Goal: Task Accomplishment & Management: Manage account settings

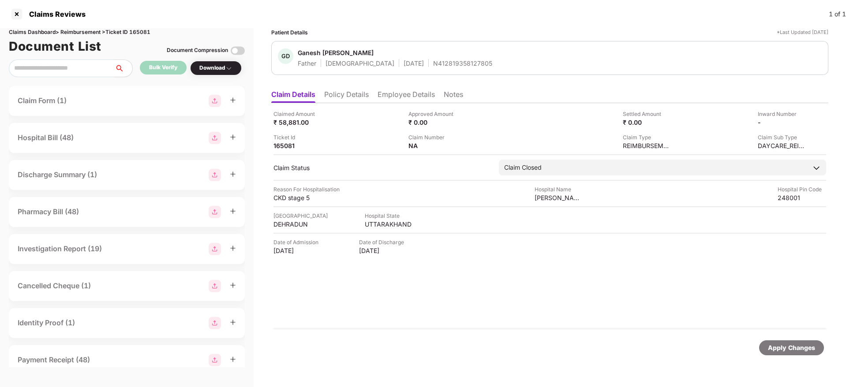
click at [17, 16] on div at bounding box center [17, 14] width 14 height 14
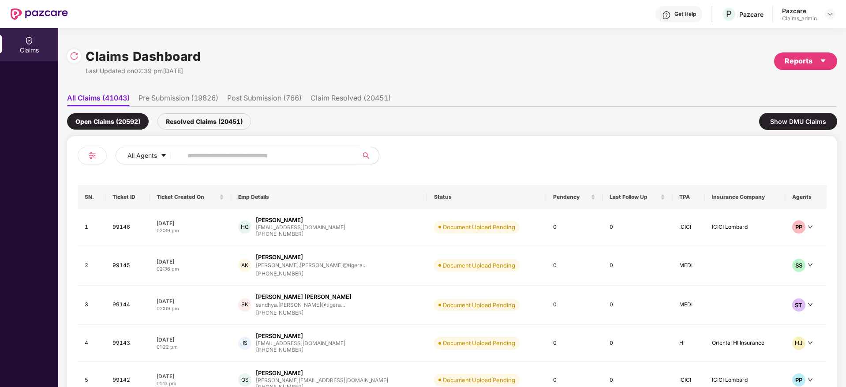
click at [198, 157] on input "text" at bounding box center [267, 155] width 158 height 13
paste input "******"
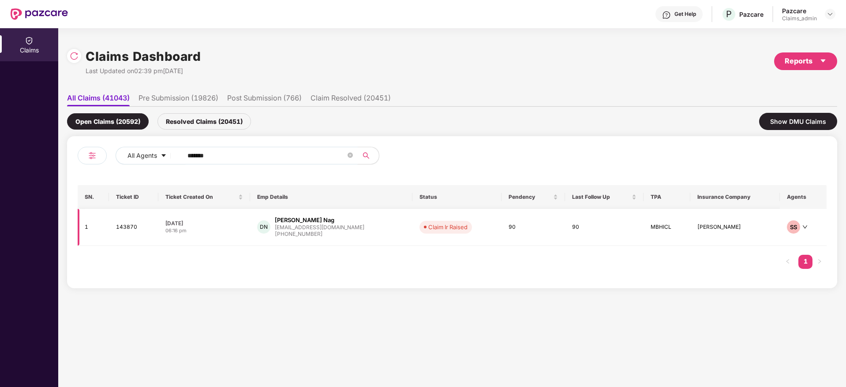
type input "******"
click at [242, 231] on div "06:16 pm" at bounding box center [205, 231] width 78 height 8
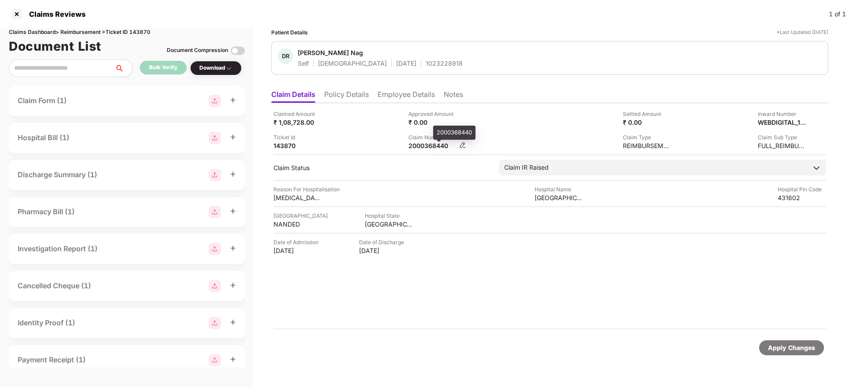
click at [421, 148] on div "2000368440" at bounding box center [433, 146] width 49 height 8
click at [348, 99] on li "Policy Details" at bounding box center [346, 96] width 45 height 13
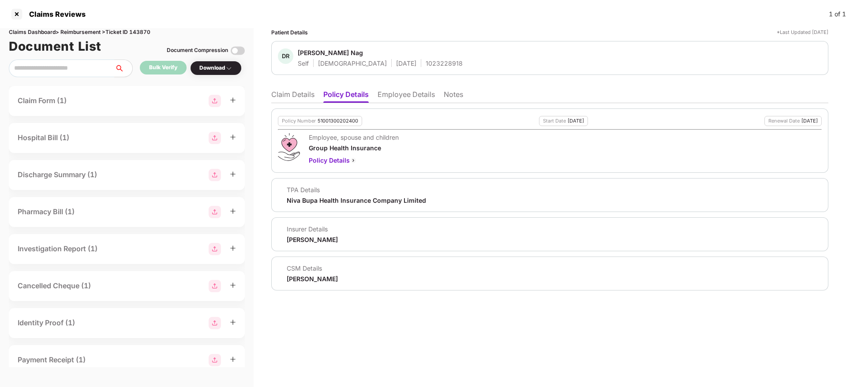
click at [304, 99] on li "Claim Details" at bounding box center [292, 96] width 43 height 13
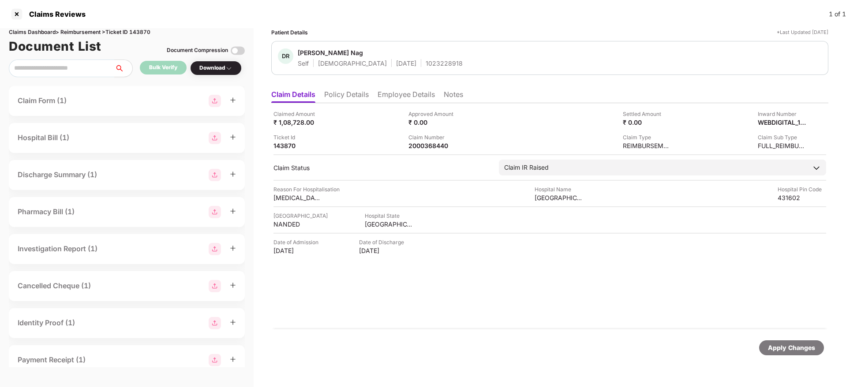
click at [426, 64] on div "1023228918" at bounding box center [444, 63] width 37 height 8
copy div "1023228918"
click at [411, 99] on li "Employee Details" at bounding box center [406, 96] width 57 height 13
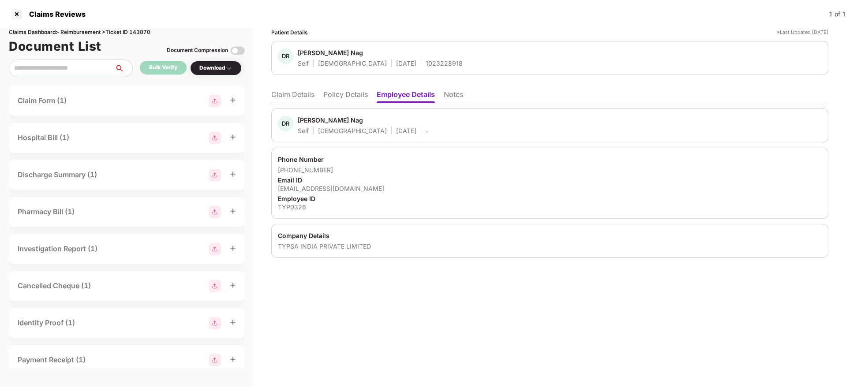
click at [289, 209] on div "TYP0326" at bounding box center [550, 207] width 544 height 8
copy div "TYP0326"
click at [303, 94] on li "Claim Details" at bounding box center [292, 96] width 43 height 13
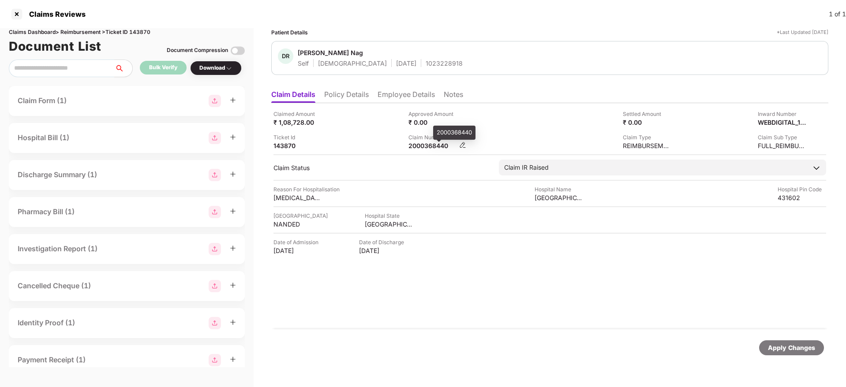
click at [435, 146] on div "2000368440" at bounding box center [433, 146] width 49 height 8
click at [434, 145] on div "2000368440" at bounding box center [433, 146] width 49 height 8
copy div "2000368440"
click at [408, 91] on li "Employee Details" at bounding box center [406, 96] width 57 height 13
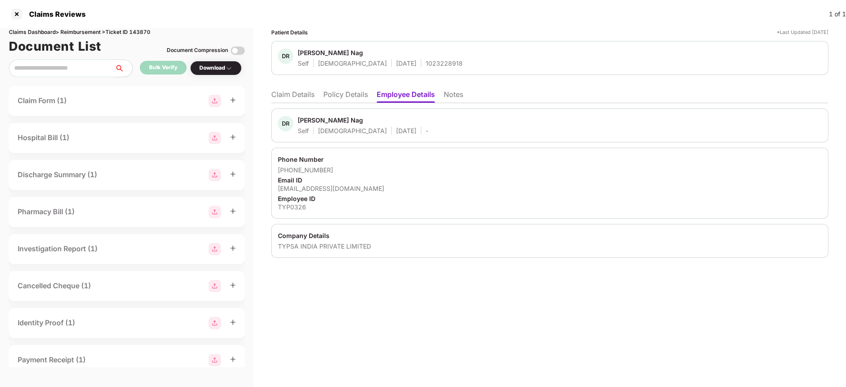
click at [295, 87] on ul "Claim Details Policy Details Employee Details Notes" at bounding box center [549, 95] width 557 height 18
click at [301, 95] on li "Claim Details" at bounding box center [292, 96] width 43 height 13
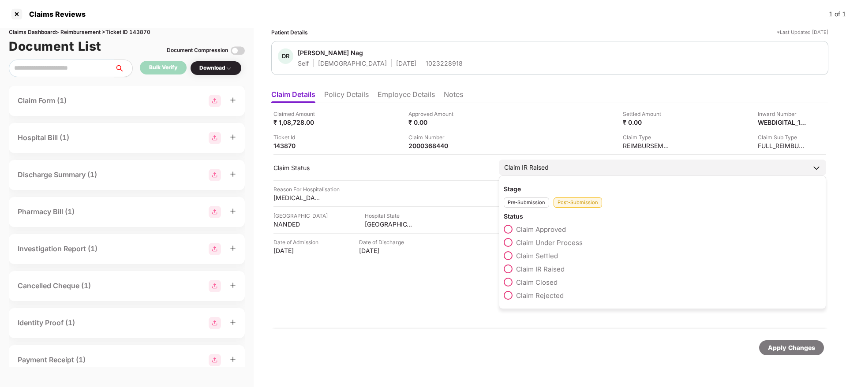
click at [509, 295] on span at bounding box center [508, 295] width 9 height 9
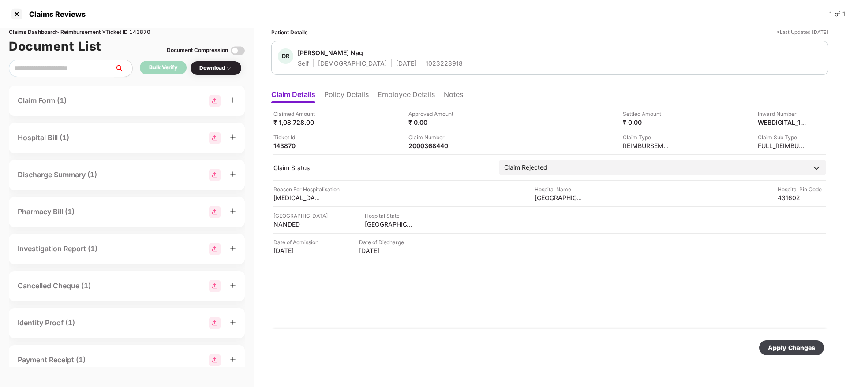
click at [799, 349] on div "Apply Changes" at bounding box center [791, 348] width 47 height 10
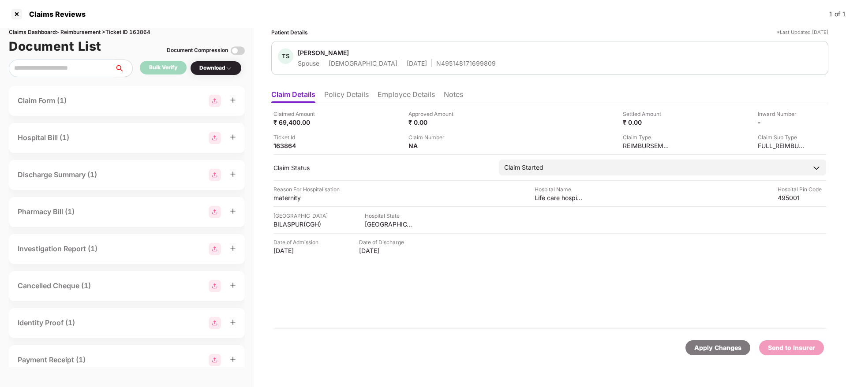
click at [350, 100] on li "Policy Details" at bounding box center [346, 96] width 45 height 13
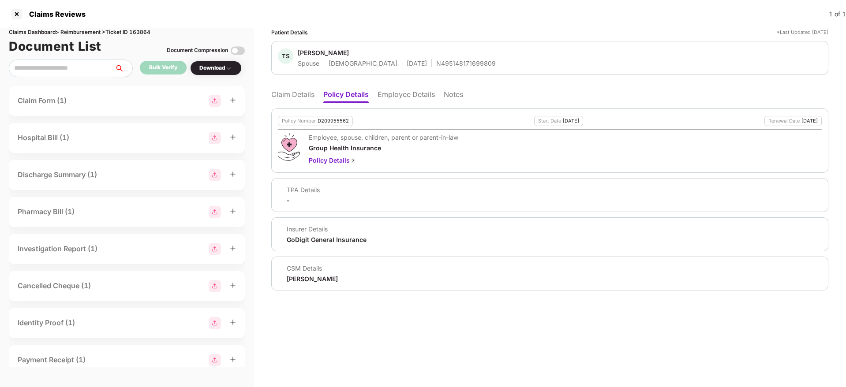
click at [280, 93] on li "Claim Details" at bounding box center [292, 96] width 43 height 13
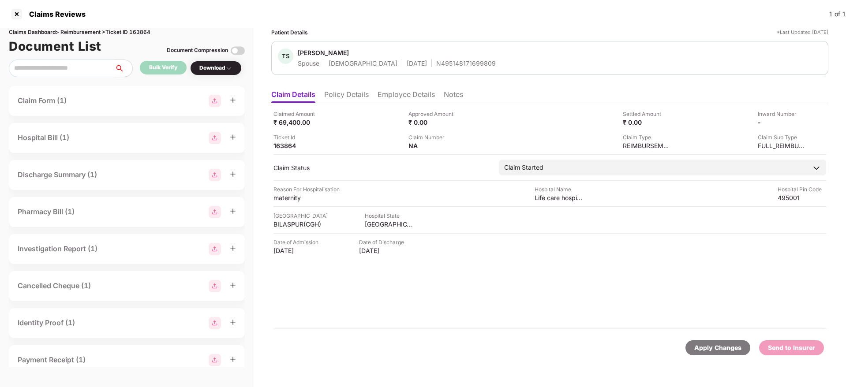
click at [384, 100] on li "Employee Details" at bounding box center [406, 96] width 57 height 13
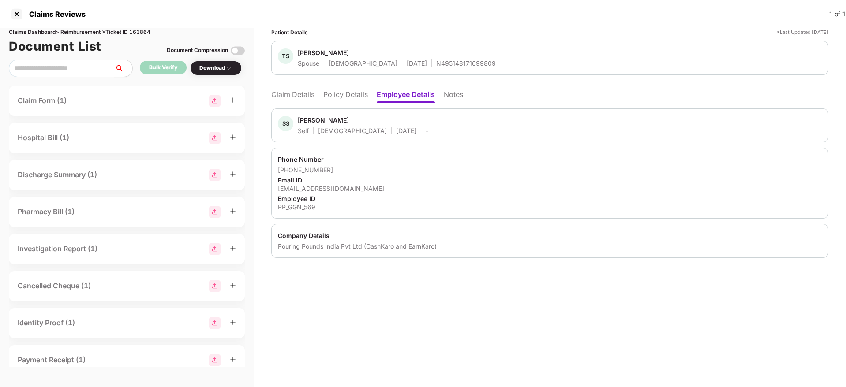
click at [143, 32] on div "Claims Dashboard > Reimbursement > Ticket ID 163864" at bounding box center [127, 32] width 236 height 8
copy div "163864"
click at [345, 98] on li "Policy Details" at bounding box center [346, 96] width 45 height 13
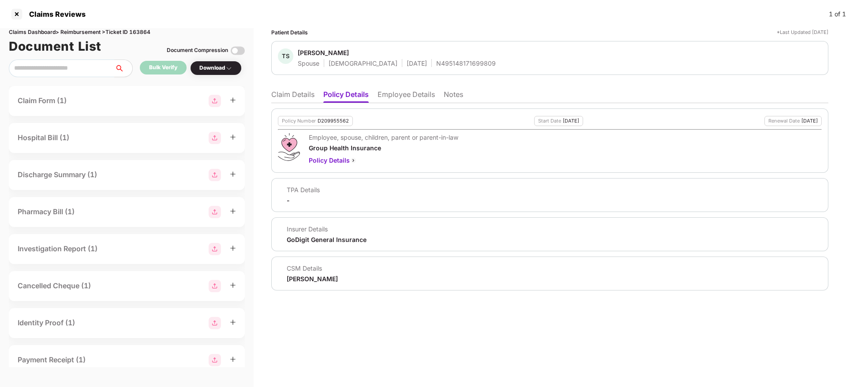
click at [333, 122] on div "D209955562" at bounding box center [333, 121] width 31 height 6
copy div "D209955562"
click at [436, 64] on div "N495148171699809" at bounding box center [466, 63] width 60 height 8
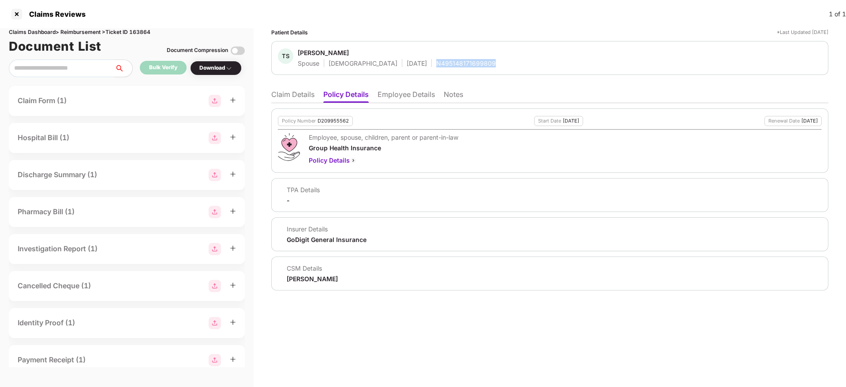
copy div "N495148171699809"
click at [413, 101] on li "Employee Details" at bounding box center [406, 96] width 57 height 13
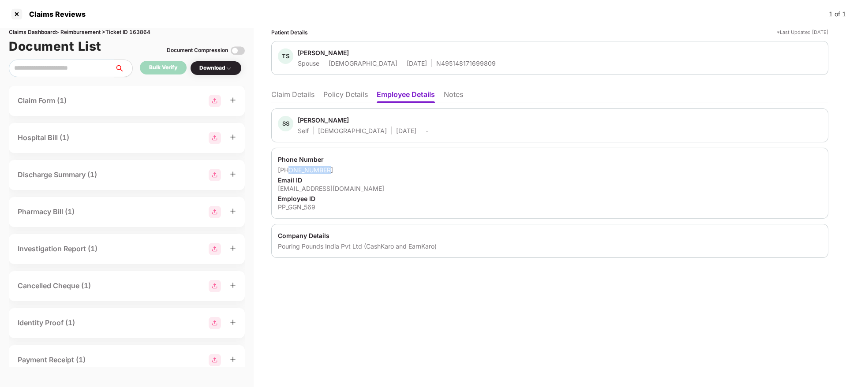
drag, startPoint x: 289, startPoint y: 169, endPoint x: 328, endPoint y: 173, distance: 39.5
click at [328, 173] on div "+919907797924" at bounding box center [550, 170] width 544 height 8
copy div "9907797924"
click at [323, 186] on div "sagar.soni@cashkaro.com" at bounding box center [550, 188] width 544 height 8
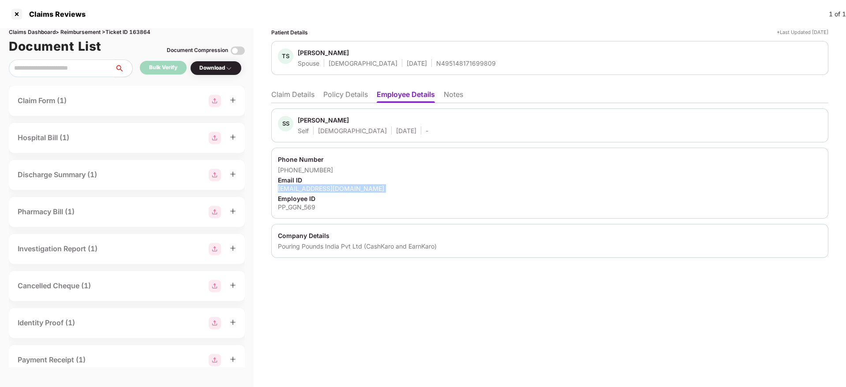
click at [323, 186] on div "sagar.soni@cashkaro.com" at bounding box center [550, 188] width 544 height 8
copy div "sagar.soni@cashkaro.com"
click at [310, 94] on li "Claim Details" at bounding box center [292, 96] width 43 height 13
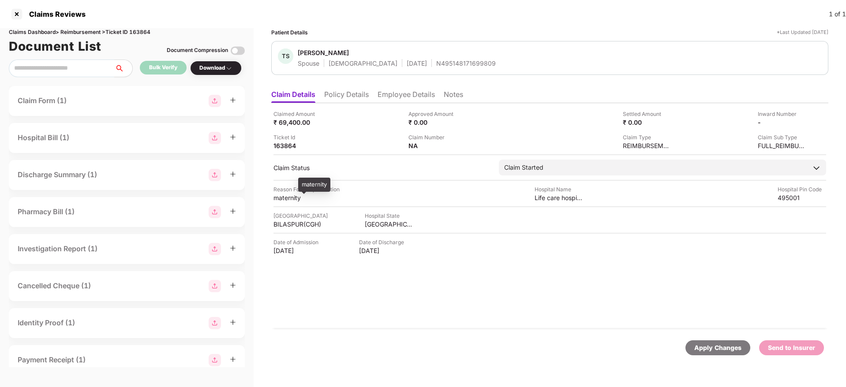
click at [285, 199] on div "maternity" at bounding box center [298, 198] width 49 height 8
copy div "maternity"
click at [552, 194] on div "Life care hospital" at bounding box center [559, 198] width 49 height 8
click at [553, 194] on div "Life care hospital" at bounding box center [559, 198] width 49 height 8
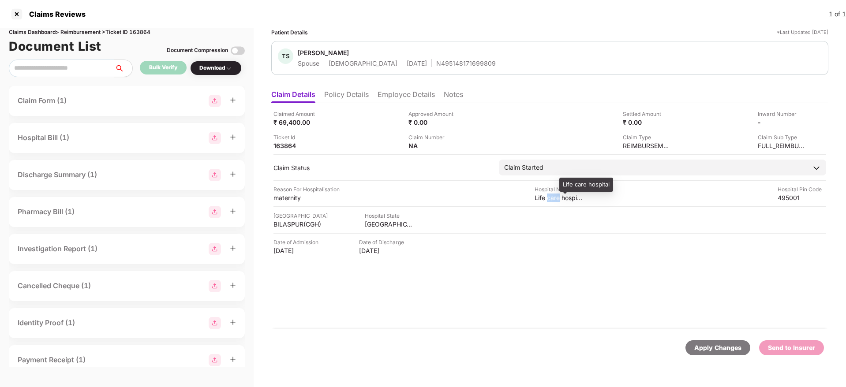
drag, startPoint x: 553, startPoint y: 194, endPoint x: 551, endPoint y: 200, distance: 6.4
click at [553, 198] on div "Life care hospital" at bounding box center [559, 198] width 49 height 8
click at [550, 201] on div "Life care hospital" at bounding box center [559, 198] width 49 height 8
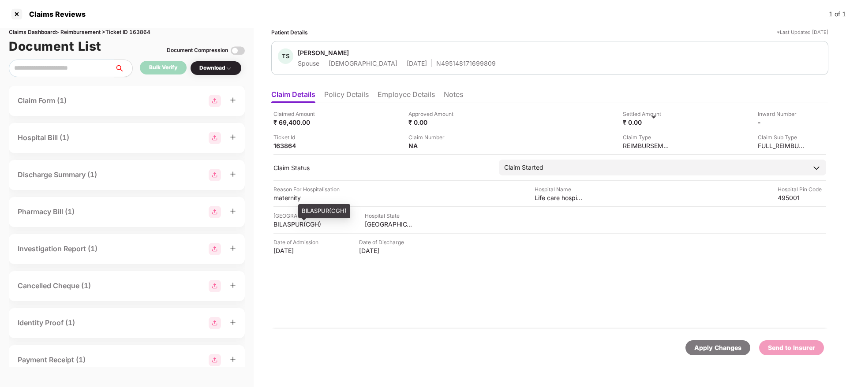
click at [289, 223] on div "BILASPUR(CGH)" at bounding box center [298, 224] width 49 height 8
copy div "BILASPUR(CGH)"
click at [553, 196] on div "Life care hospital" at bounding box center [559, 198] width 49 height 8
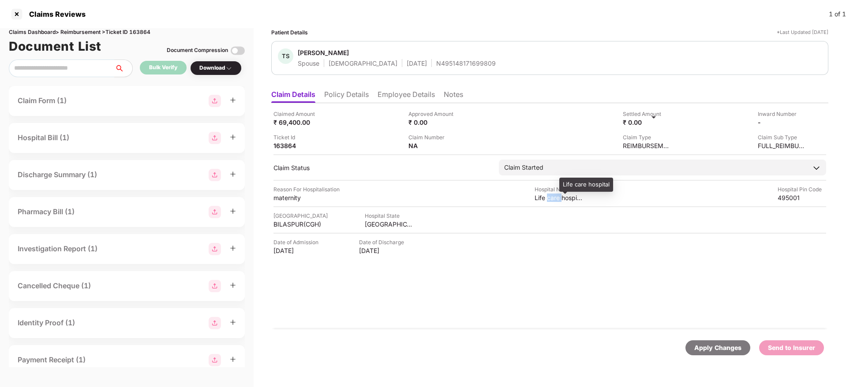
click at [553, 196] on div "Life care hospital" at bounding box center [559, 198] width 49 height 8
copy div "Life care hospital"
click at [365, 221] on div "CHATTISGARH" at bounding box center [389, 224] width 49 height 8
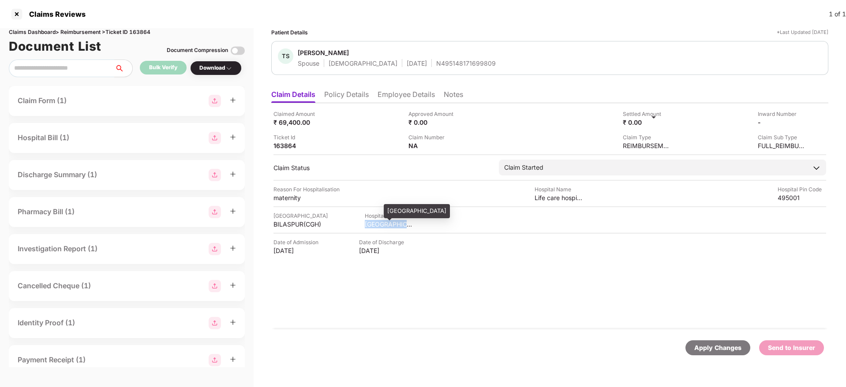
click at [365, 221] on div "CHATTISGARH" at bounding box center [389, 224] width 49 height 8
copy div "CHATTISGARH"
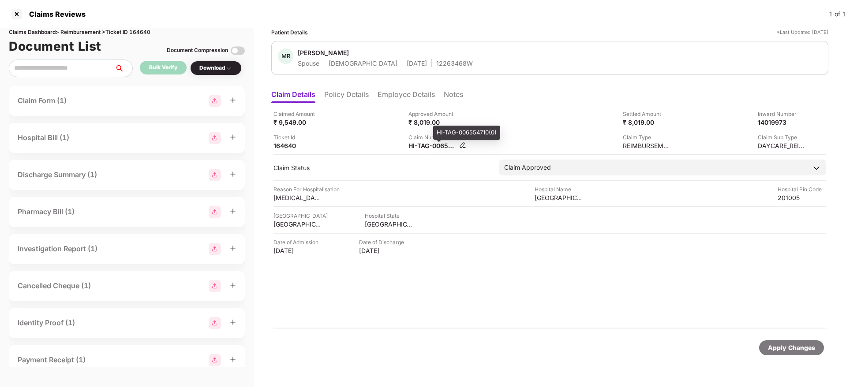
click at [422, 146] on div "HI-TAG-006554710(0)" at bounding box center [433, 146] width 49 height 8
copy div
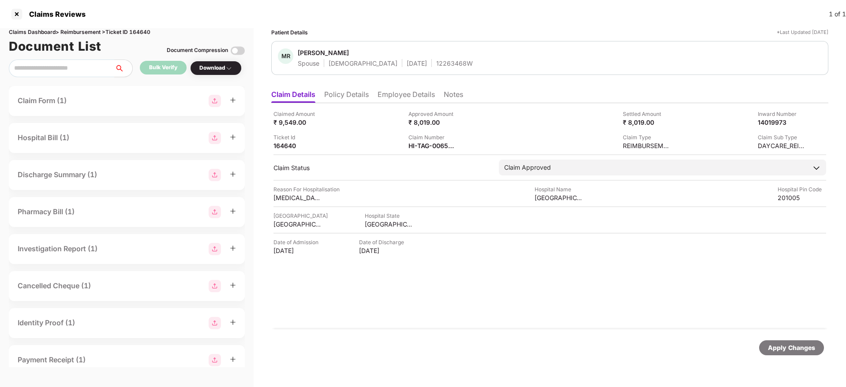
click at [505, 131] on div "Claimed Amount ₹ 9,549.00 Approved Amount ₹ 8,019.00 Settled Amount ₹ 8,019.00 …" at bounding box center [550, 130] width 553 height 40
drag, startPoint x: 335, startPoint y: 84, endPoint x: 336, endPoint y: 96, distance: 11.6
click at [335, 85] on div "Patient Details *Last Updated 22 Aug 2025 MR Meenakshi Rana Spouse Female 10 Ju…" at bounding box center [549, 199] width 557 height 342
click at [338, 99] on li "Policy Details" at bounding box center [346, 96] width 45 height 13
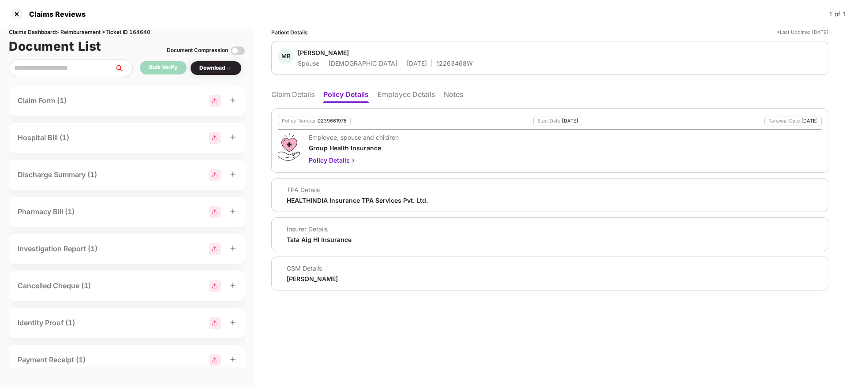
drag, startPoint x: 314, startPoint y: 94, endPoint x: 326, endPoint y: 95, distance: 12.0
click at [313, 94] on li "Claim Details" at bounding box center [292, 96] width 43 height 13
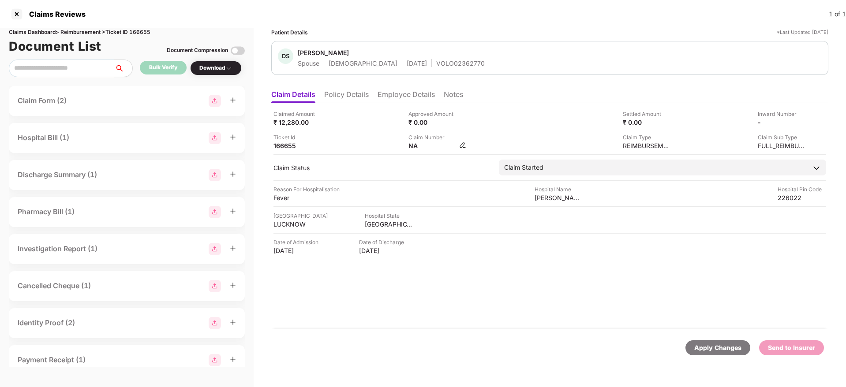
click at [462, 143] on img at bounding box center [462, 145] width 7 height 7
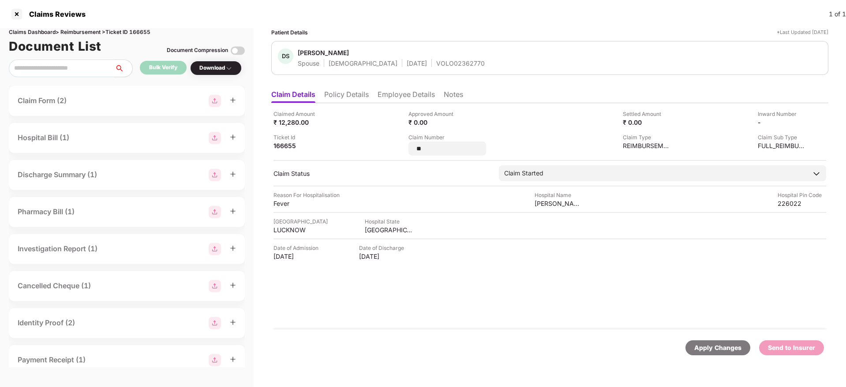
type input "*"
type input "*******"
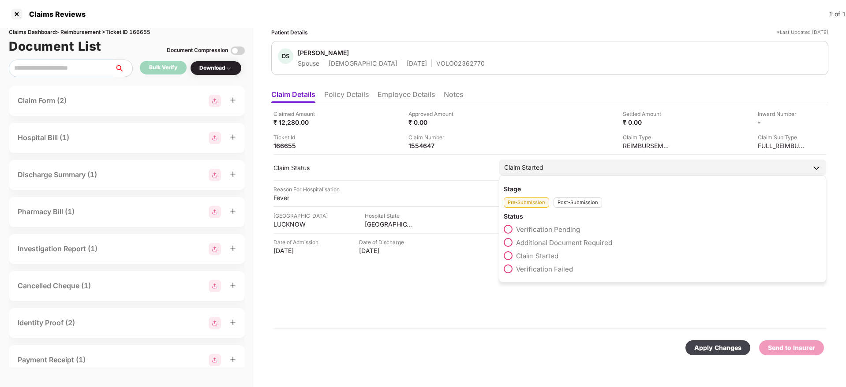
click at [561, 206] on div "Post-Submission" at bounding box center [578, 203] width 49 height 10
click at [508, 239] on span at bounding box center [508, 242] width 9 height 9
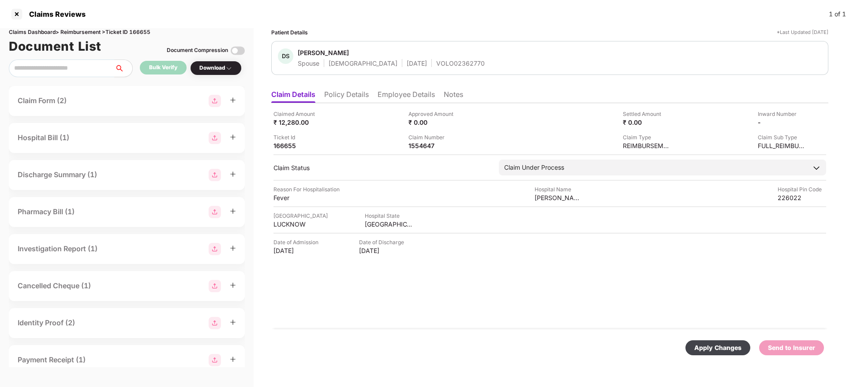
click at [732, 352] on div "Apply Changes" at bounding box center [718, 348] width 47 height 10
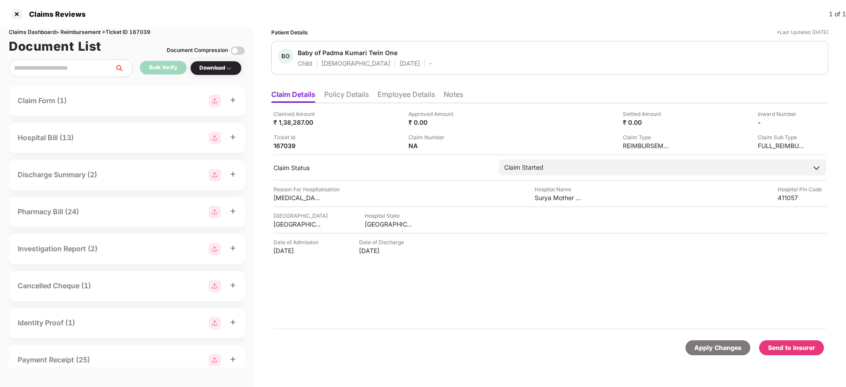
click at [353, 97] on li "Policy Details" at bounding box center [346, 96] width 45 height 13
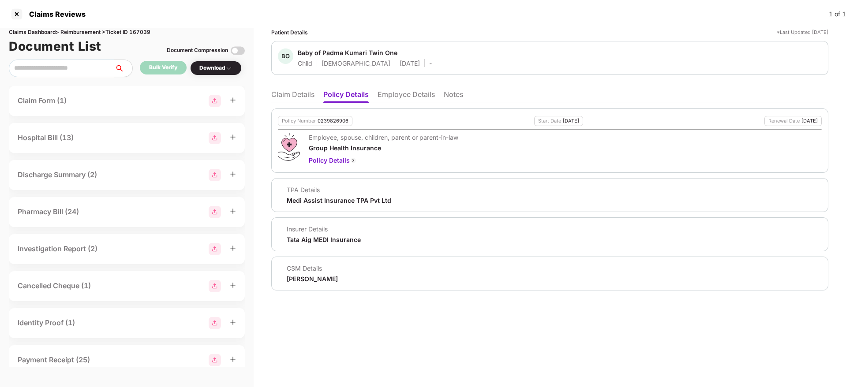
click at [414, 93] on li "Employee Details" at bounding box center [406, 96] width 57 height 13
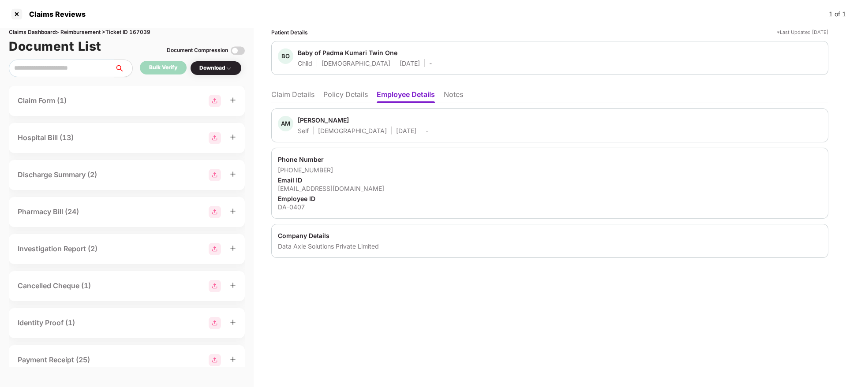
click at [326, 188] on div "[EMAIL_ADDRESS][DOMAIN_NAME]" at bounding box center [550, 188] width 544 height 8
click at [325, 188] on div "[EMAIL_ADDRESS][DOMAIN_NAME]" at bounding box center [550, 188] width 544 height 8
copy div "[EMAIL_ADDRESS][DOMAIN_NAME]"
click at [313, 91] on li "Claim Details" at bounding box center [292, 96] width 43 height 13
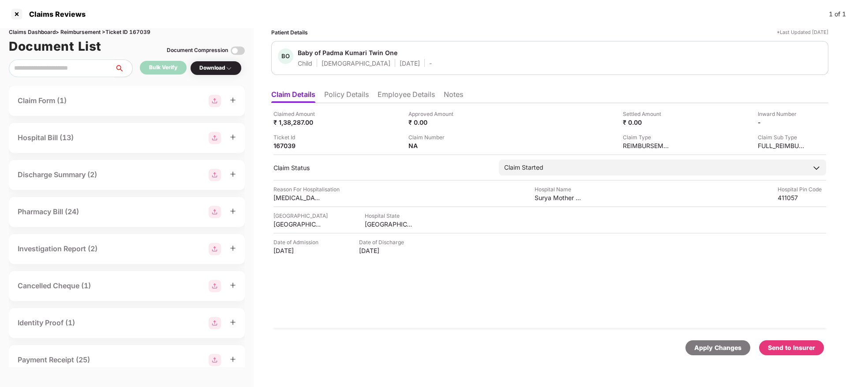
click at [350, 95] on li "Policy Details" at bounding box center [346, 96] width 45 height 13
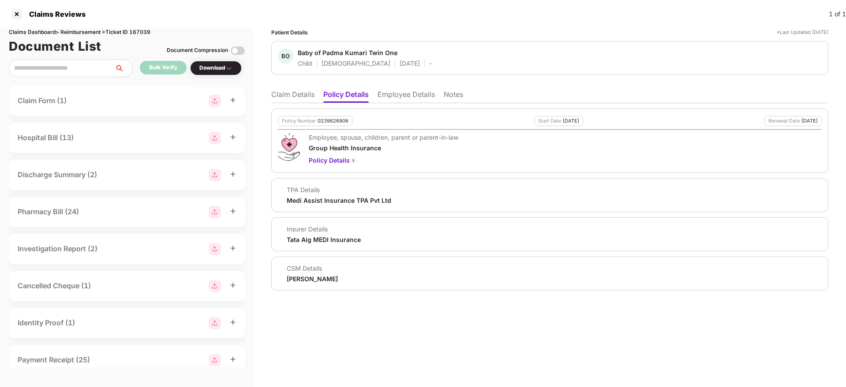
click at [405, 91] on li "Employee Details" at bounding box center [406, 96] width 57 height 13
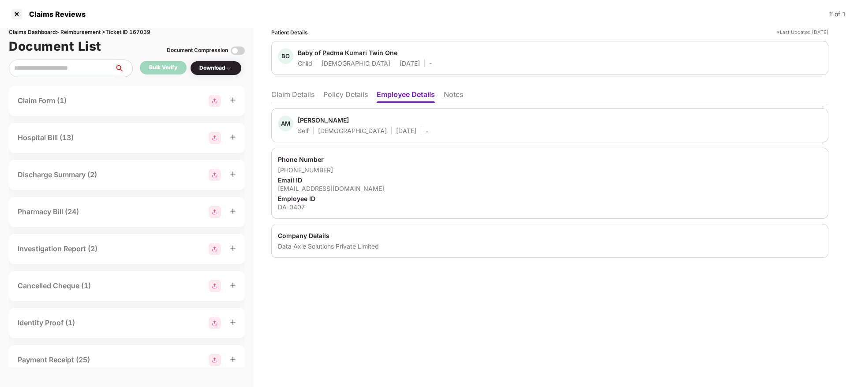
click at [290, 207] on div "DA-0407" at bounding box center [550, 207] width 544 height 8
copy div "DA-0407"
click at [297, 93] on li "Claim Details" at bounding box center [292, 96] width 43 height 13
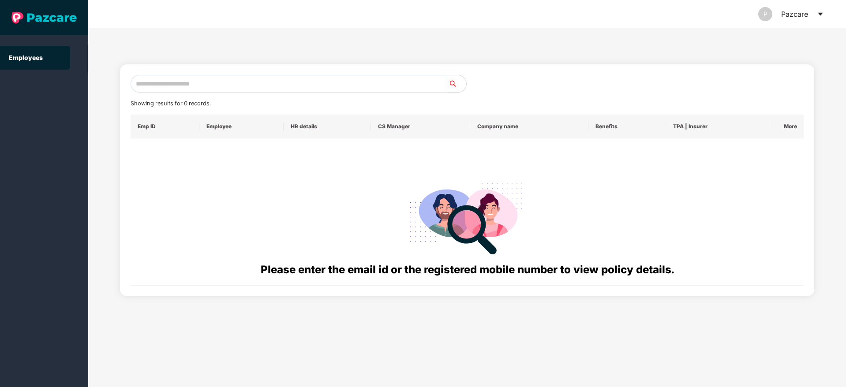
click at [217, 87] on input "text" at bounding box center [290, 84] width 318 height 18
paste input "**********"
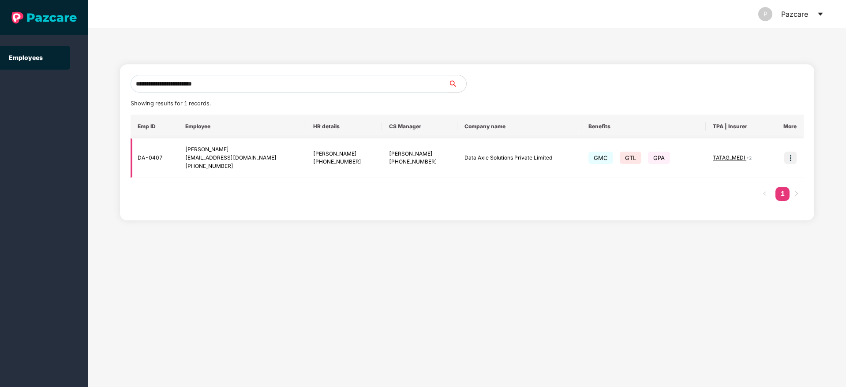
type input "**********"
click at [791, 154] on img at bounding box center [791, 158] width 12 height 12
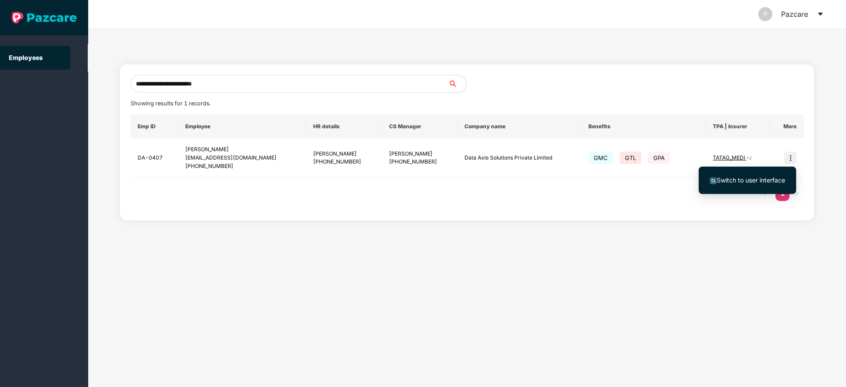
click at [766, 183] on span "Switch to user interface" at bounding box center [751, 181] width 68 height 8
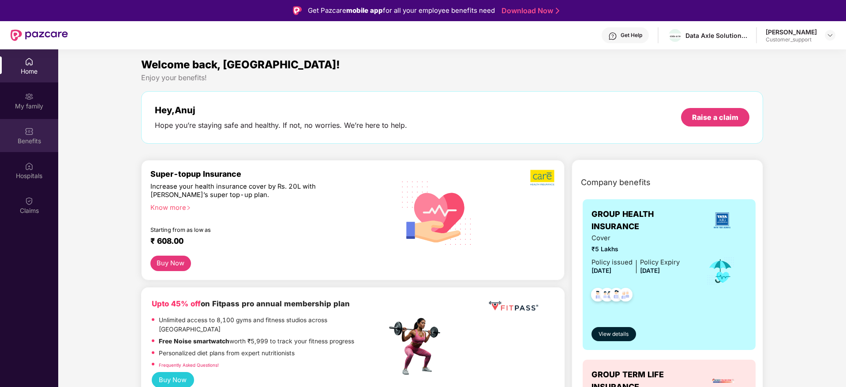
click at [35, 140] on div "Benefits" at bounding box center [29, 141] width 58 height 9
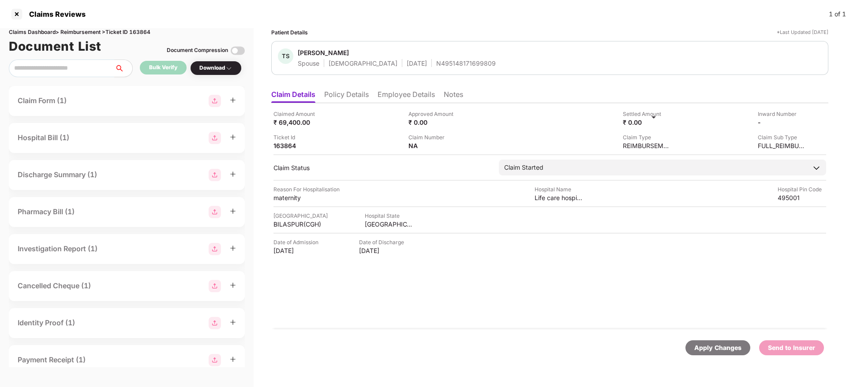
click at [396, 94] on li "Employee Details" at bounding box center [406, 96] width 57 height 13
click at [356, 93] on li "Policy Details" at bounding box center [346, 96] width 45 height 13
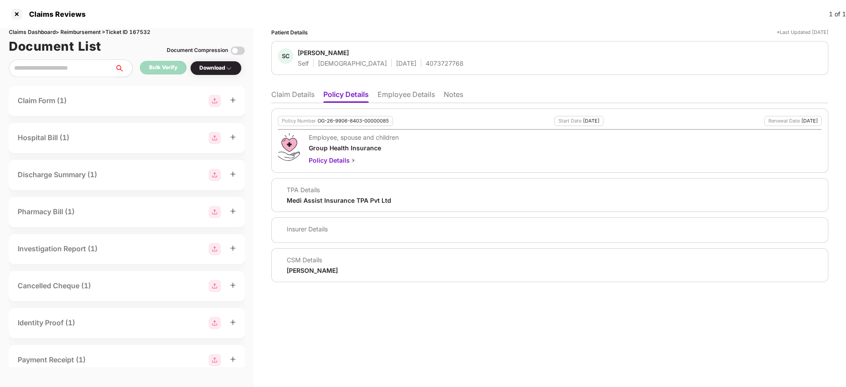
click at [413, 99] on li "Employee Details" at bounding box center [406, 96] width 57 height 13
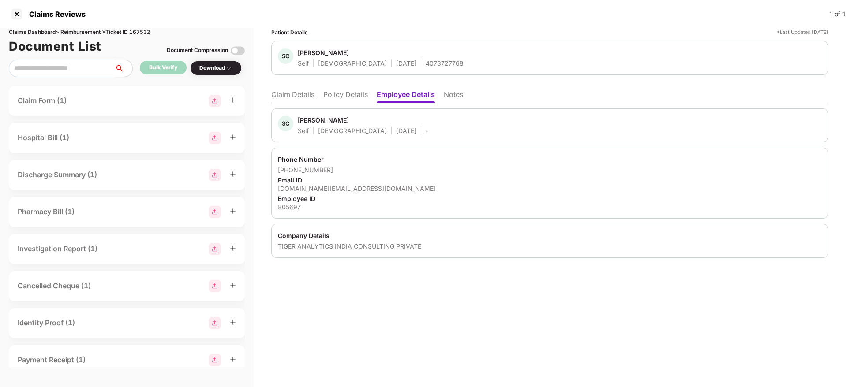
click at [349, 95] on li "Policy Details" at bounding box center [346, 96] width 45 height 13
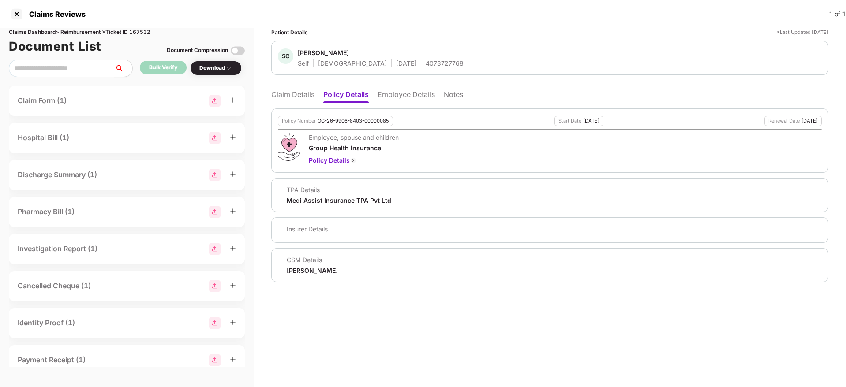
drag, startPoint x: 304, startPoint y: 95, endPoint x: 311, endPoint y: 96, distance: 7.6
click at [303, 95] on li "Claim Details" at bounding box center [292, 96] width 43 height 13
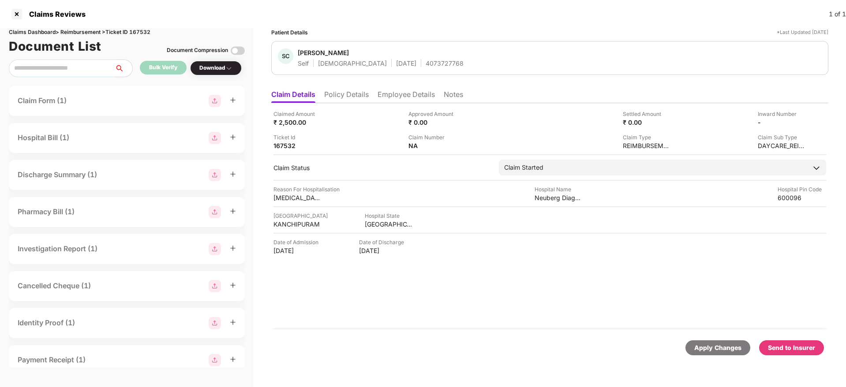
click at [139, 34] on div "Claims Dashboard > Reimbursement > Ticket ID 167532" at bounding box center [127, 32] width 236 height 8
click at [140, 34] on div "Claims Dashboard > Reimbursement > Ticket ID 167532" at bounding box center [127, 32] width 236 height 8
copy div "167532"
click at [404, 98] on li "Employee Details" at bounding box center [406, 96] width 57 height 13
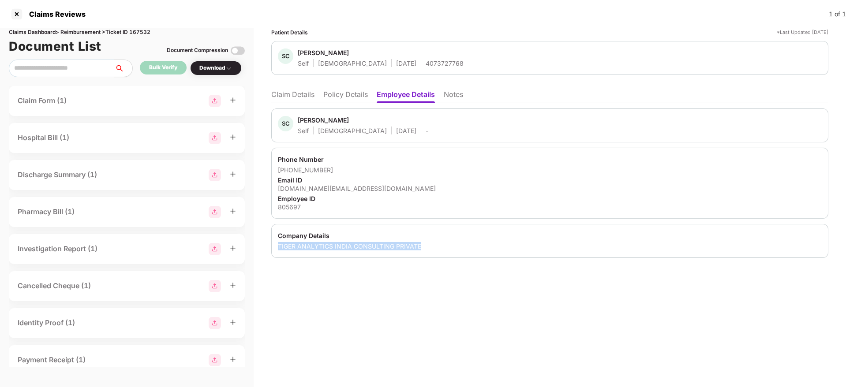
drag, startPoint x: 276, startPoint y: 245, endPoint x: 420, endPoint y: 248, distance: 143.5
click at [420, 248] on div "Company Details TIGER ANALYTICS INDIA CONSULTING PRIVATE" at bounding box center [549, 241] width 557 height 34
copy div "TIGER ANALYTICS INDIA CONSULTING PRIVATE"
click at [414, 191] on div "sangeethkumar.ch@tigeranalytics.com" at bounding box center [550, 188] width 544 height 8
click at [342, 103] on div "SC Sangeethkumar Chinnappan Self Male 04 June 2002 - Phone Number +916383630938…" at bounding box center [549, 180] width 557 height 155
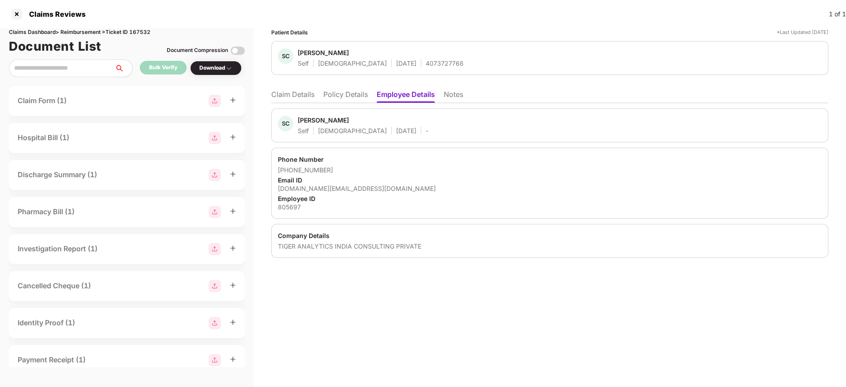
click at [345, 97] on li "Policy Details" at bounding box center [346, 96] width 45 height 13
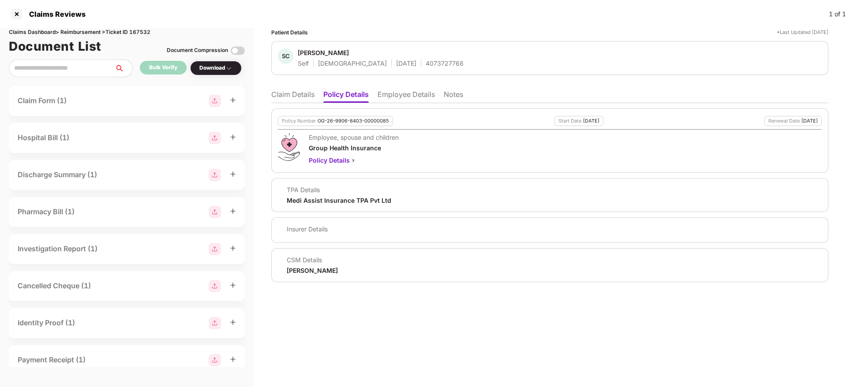
click at [287, 101] on li "Claim Details" at bounding box center [292, 96] width 43 height 13
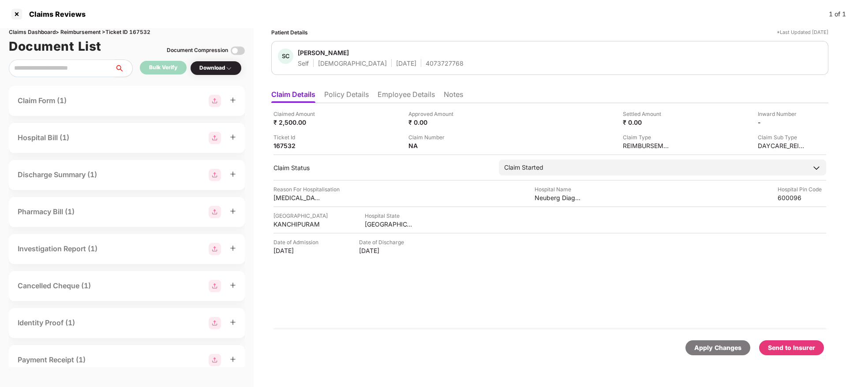
click at [353, 93] on li "Policy Details" at bounding box center [346, 96] width 45 height 13
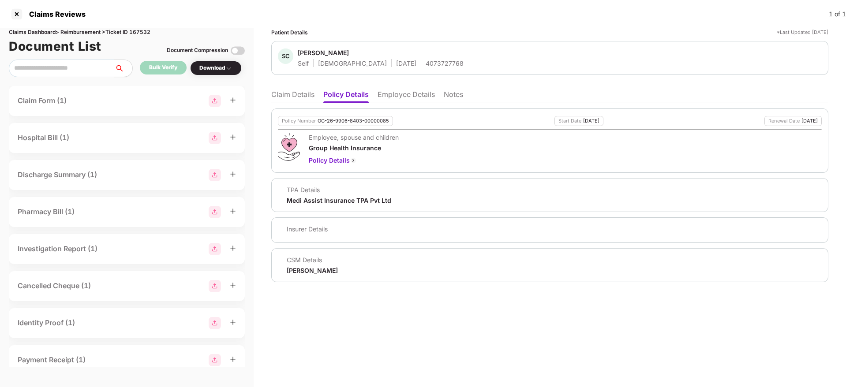
click at [302, 94] on li "Claim Details" at bounding box center [292, 96] width 43 height 13
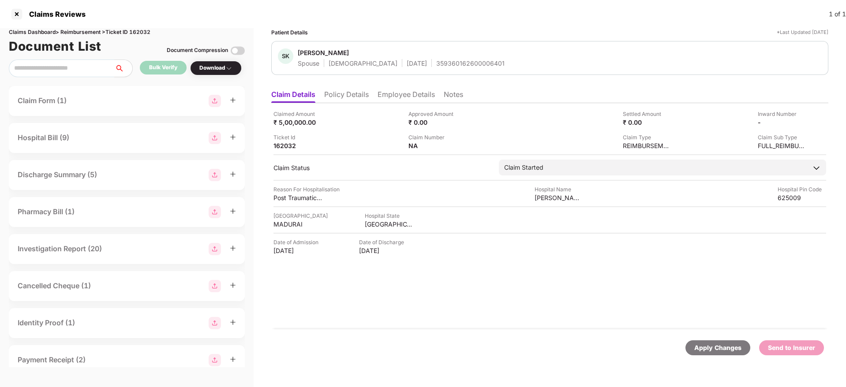
click at [436, 66] on div "359360162600006401" at bounding box center [470, 63] width 68 height 8
copy div "359360162600006401"
click at [364, 130] on div "Claimed Amount ₹ 5,00,000.00 Approved Amount ₹ 0.00 Settled Amount ₹ 0.00 Inwar…" at bounding box center [550, 130] width 553 height 40
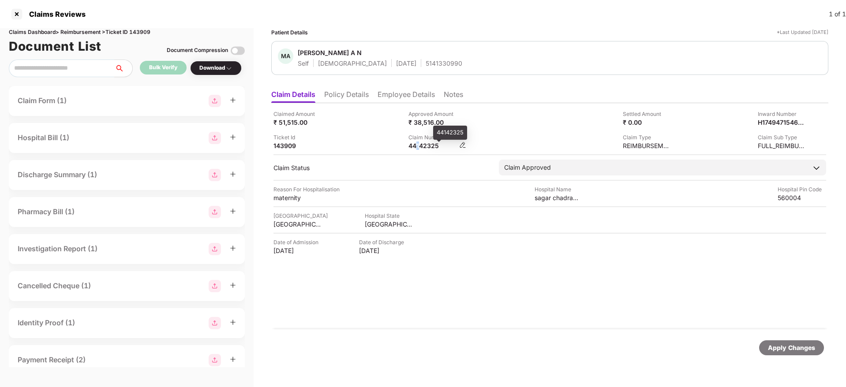
click at [419, 144] on div "44142325" at bounding box center [433, 146] width 49 height 8
copy div "1"
click at [420, 145] on div "44142325" at bounding box center [433, 146] width 49 height 8
click at [420, 146] on div "44142325" at bounding box center [433, 146] width 49 height 8
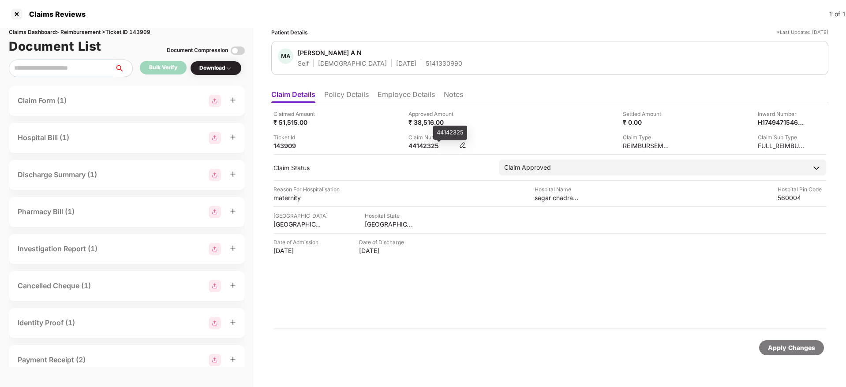
click at [420, 146] on div "44142325" at bounding box center [433, 146] width 49 height 8
click at [496, 140] on div "Claim Number 44142325" at bounding box center [473, 141] width 128 height 17
click at [425, 147] on div "HI-OIC-006209283-0" at bounding box center [433, 146] width 49 height 8
click at [426, 147] on div "HI-OIC-006209283-0" at bounding box center [433, 146] width 49 height 8
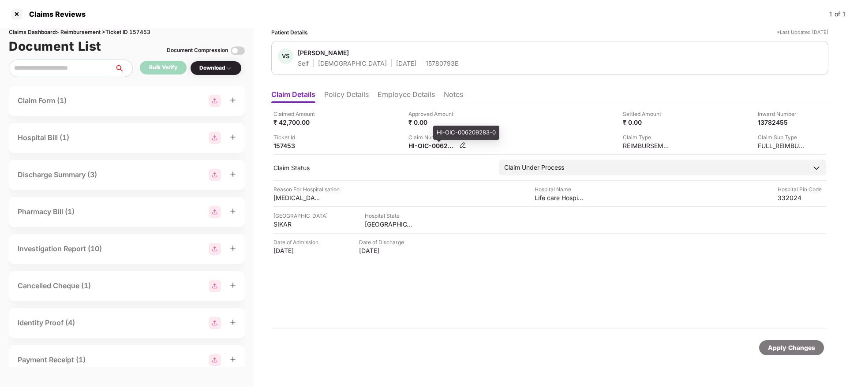
click at [426, 147] on div "HI-OIC-006209283-0" at bounding box center [433, 146] width 49 height 8
copy div
click at [501, 130] on div "Claimed Amount ₹ 42,700.00 Approved Amount ₹ 0.00 Settled Amount ₹ 0.00 Inward …" at bounding box center [550, 130] width 553 height 40
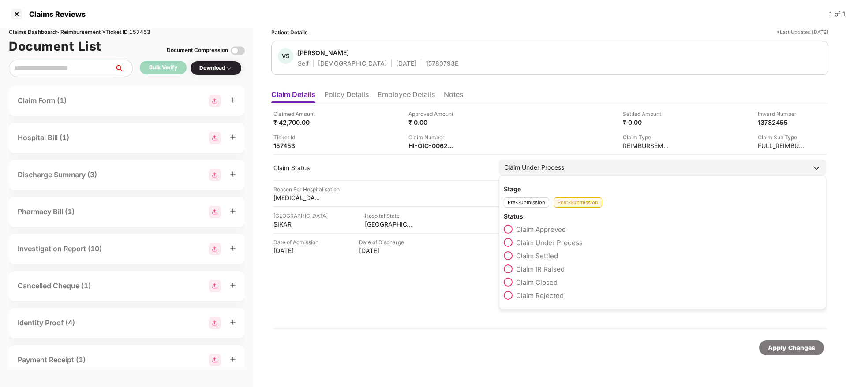
click at [525, 168] on div "Claim Under Process" at bounding box center [534, 168] width 60 height 10
click at [514, 229] on label "Claim Approved" at bounding box center [535, 229] width 62 height 9
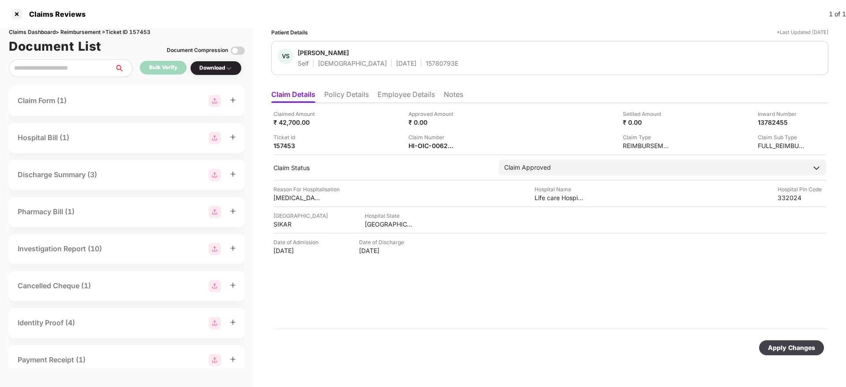
click at [487, 121] on div "Approved Amount ₹ 0.00" at bounding box center [473, 118] width 128 height 17
click at [465, 121] on img at bounding box center [462, 121] width 7 height 7
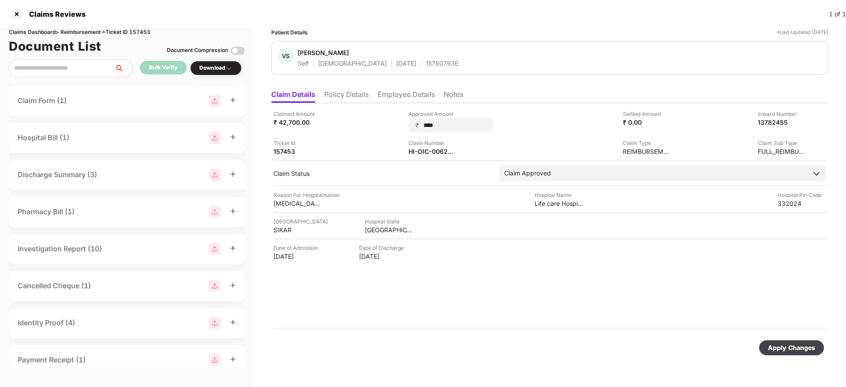
type input "*****"
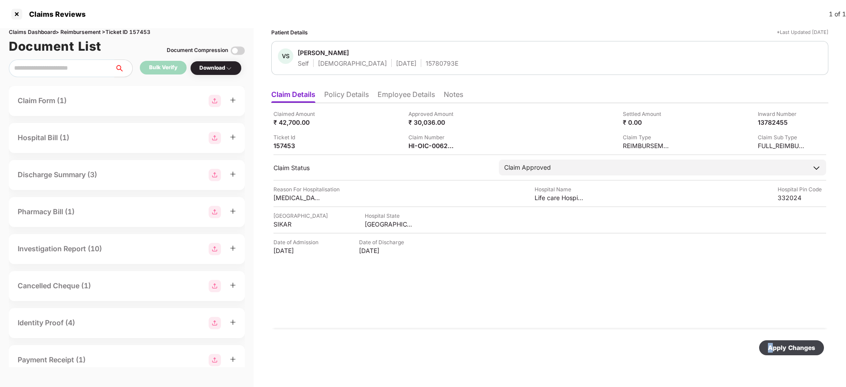
click at [776, 339] on div "Apply Changes" at bounding box center [549, 348] width 557 height 37
click at [783, 348] on div "Apply Changes" at bounding box center [791, 348] width 47 height 10
click at [346, 94] on li "Policy Details" at bounding box center [346, 96] width 45 height 13
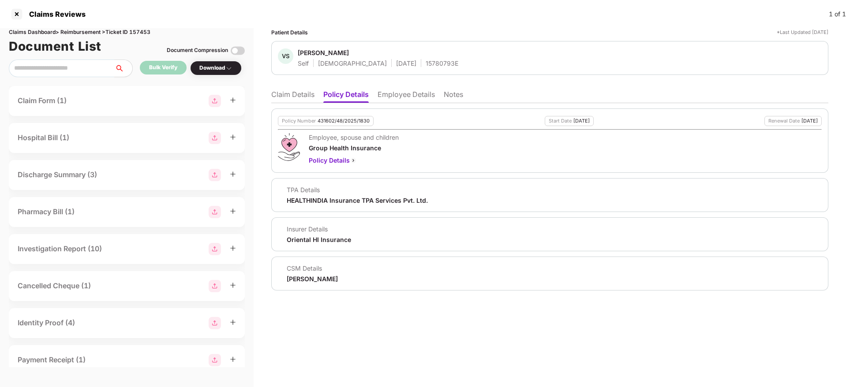
click at [300, 98] on li "Claim Details" at bounding box center [292, 96] width 43 height 13
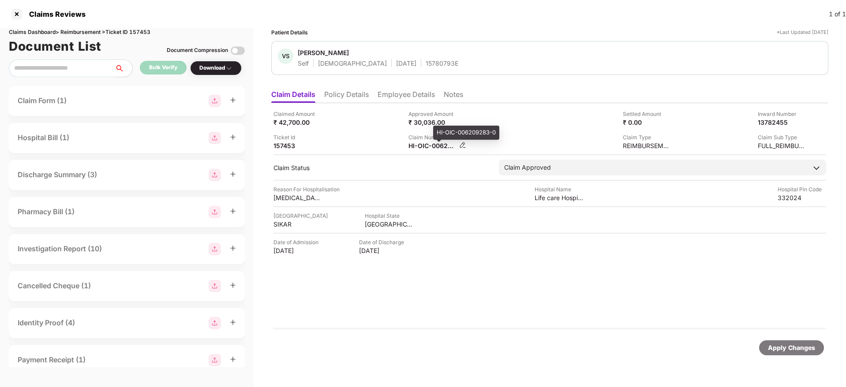
click at [430, 145] on div "HI-OIC-006209283-0" at bounding box center [433, 146] width 49 height 8
click at [430, 144] on div "HI-OIC-006209283-0" at bounding box center [433, 146] width 49 height 8
copy div
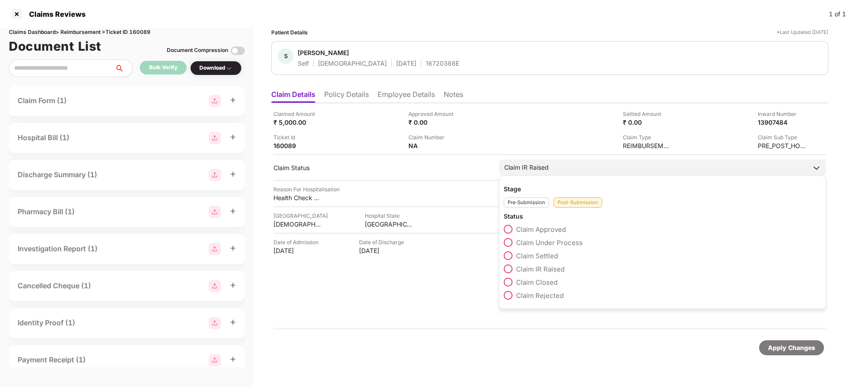
click at [509, 242] on span at bounding box center [508, 242] width 9 height 9
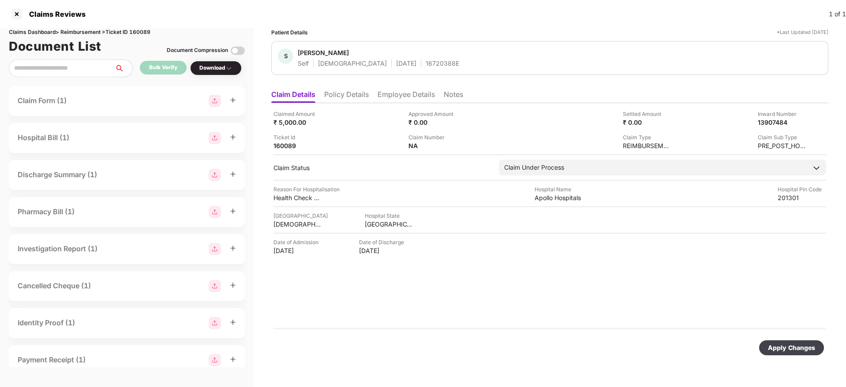
click at [796, 344] on div "Apply Changes" at bounding box center [791, 348] width 47 height 10
click at [464, 148] on img at bounding box center [462, 145] width 7 height 7
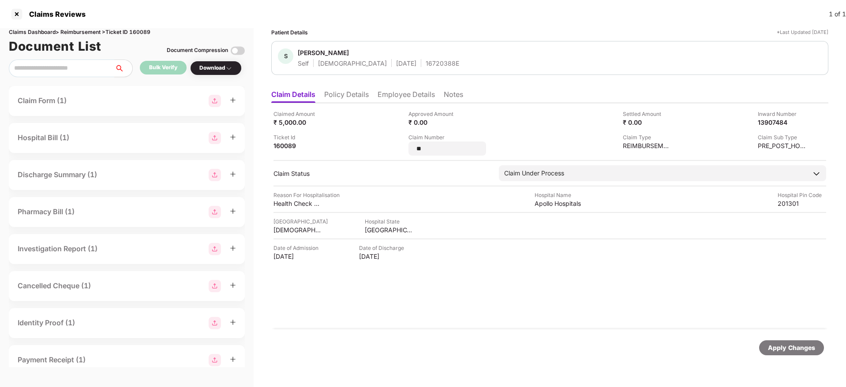
type input "*"
type input "**********"
click at [782, 345] on div "Apply Changes" at bounding box center [791, 348] width 47 height 10
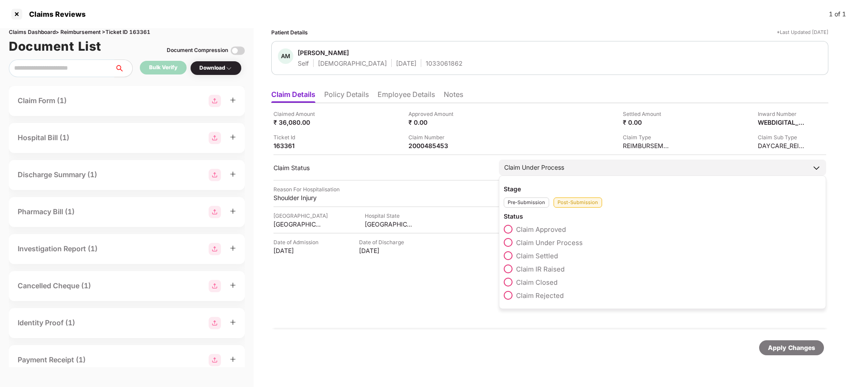
click at [506, 293] on span at bounding box center [508, 295] width 9 height 9
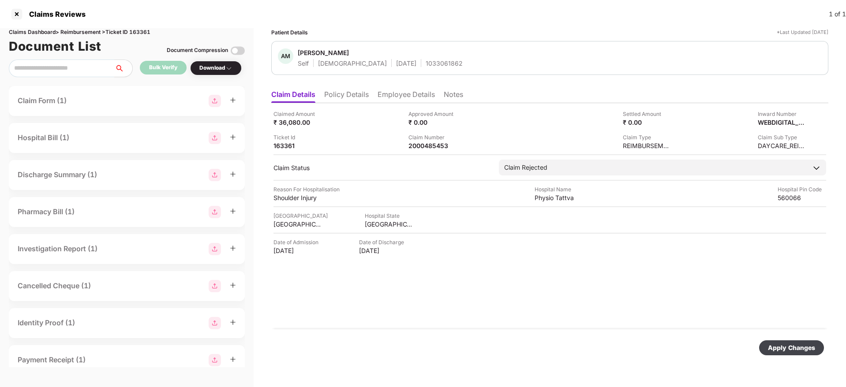
click at [801, 346] on div "Apply Changes" at bounding box center [791, 348] width 47 height 10
click at [355, 104] on div "Claimed Amount ₹ 36,080.00 Approved Amount ₹ 0.00 Settled Amount ₹ 0.00 Inward …" at bounding box center [549, 216] width 557 height 226
click at [338, 96] on li "Policy Details" at bounding box center [346, 96] width 45 height 13
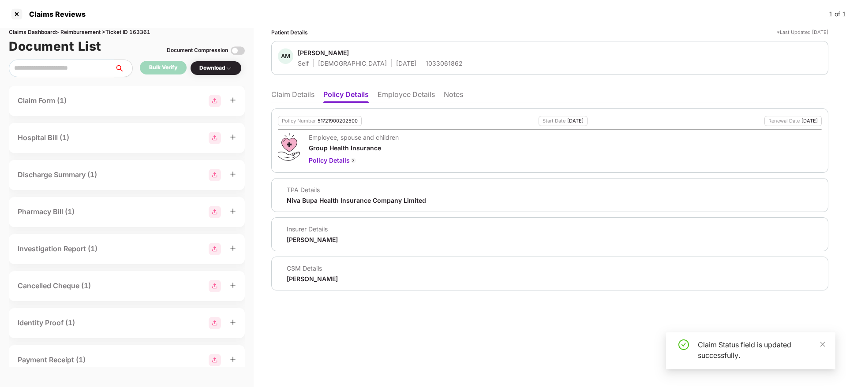
click at [295, 96] on li "Claim Details" at bounding box center [292, 96] width 43 height 13
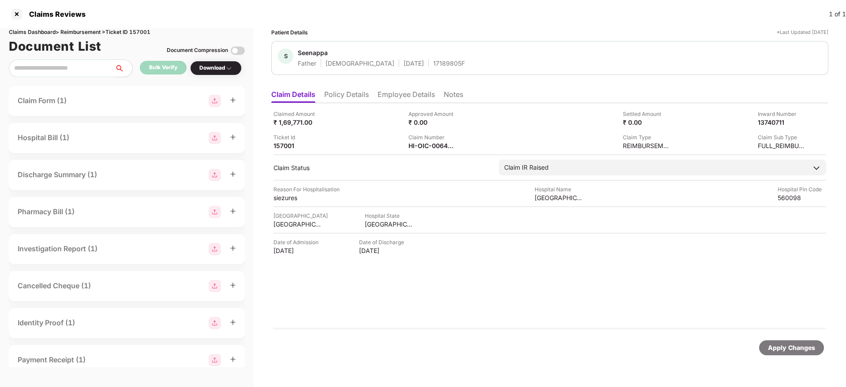
click at [369, 98] on li "Policy Details" at bounding box center [346, 96] width 45 height 13
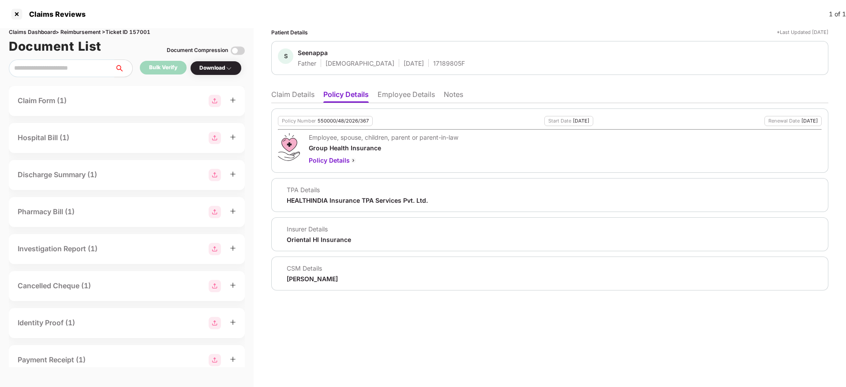
click at [297, 94] on li "Claim Details" at bounding box center [292, 96] width 43 height 13
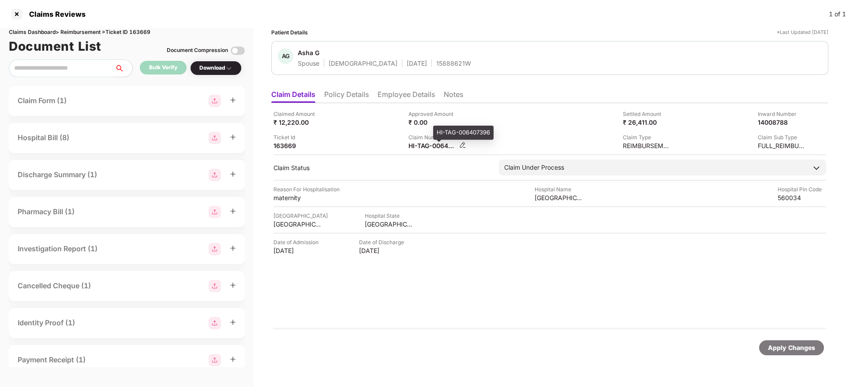
click at [431, 146] on div "HI-TAG-006407396" at bounding box center [433, 146] width 49 height 8
copy div
click at [363, 90] on li "Policy Details" at bounding box center [346, 96] width 45 height 13
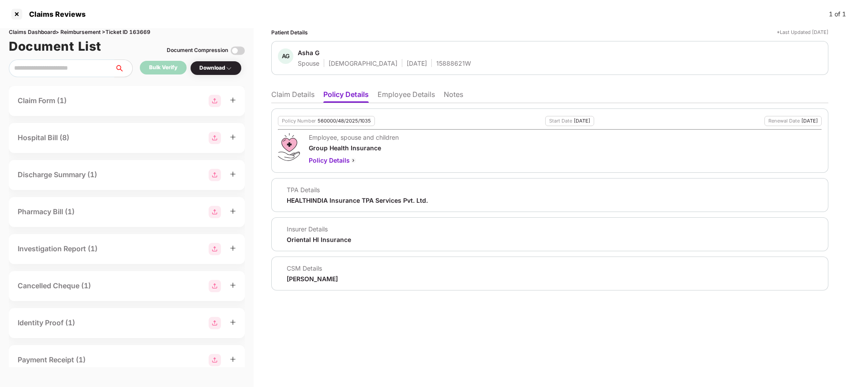
click at [293, 93] on li "Claim Details" at bounding box center [292, 96] width 43 height 13
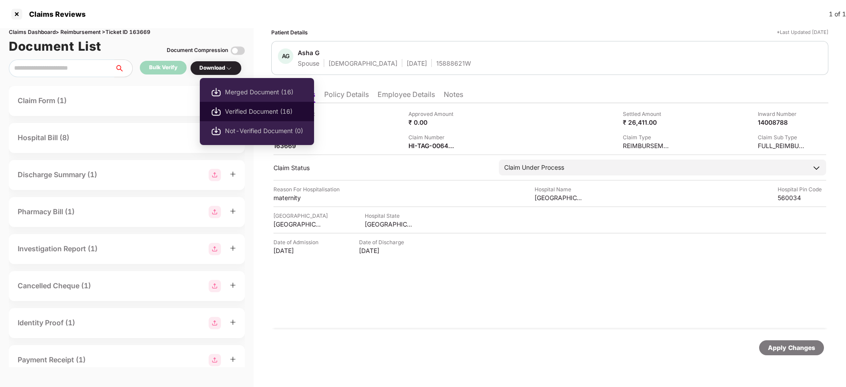
click at [228, 107] on span "Verified Document (16)" at bounding box center [264, 112] width 78 height 10
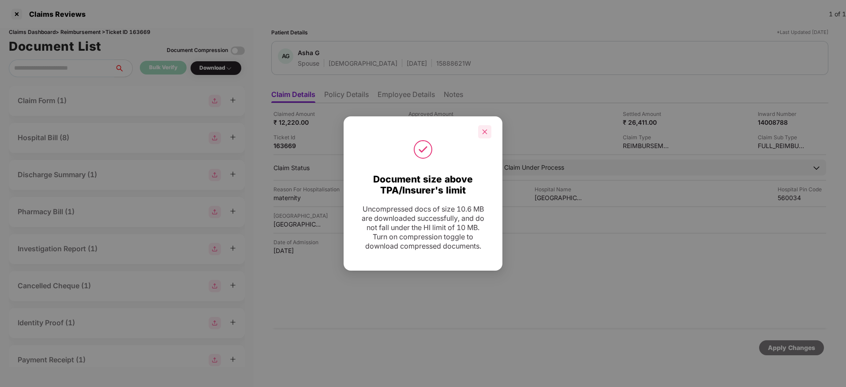
click at [489, 133] on div at bounding box center [484, 131] width 13 height 13
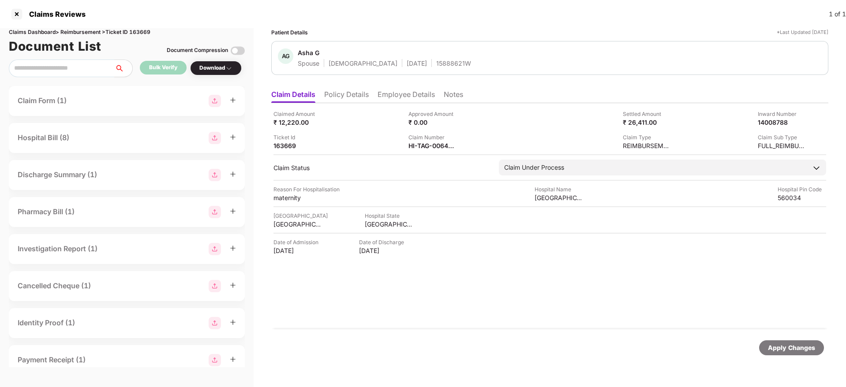
click at [362, 92] on li "Policy Details" at bounding box center [346, 96] width 45 height 13
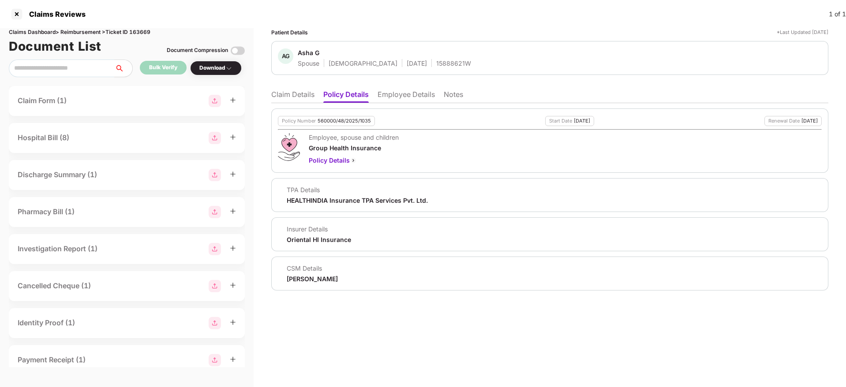
click at [296, 92] on li "Claim Details" at bounding box center [292, 96] width 43 height 13
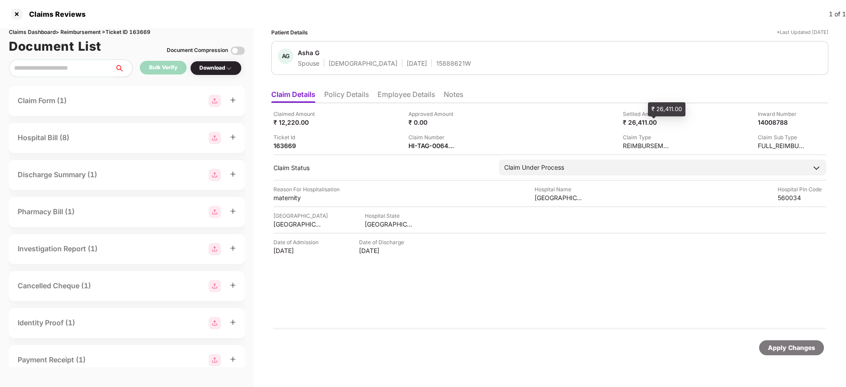
click at [653, 122] on div "₹ 26,411.00" at bounding box center [647, 122] width 49 height 8
click at [652, 122] on div "₹ 26,411.00" at bounding box center [647, 122] width 49 height 8
click at [602, 137] on div "Claim Type REIMBURSEMENT" at bounding box center [608, 141] width 128 height 17
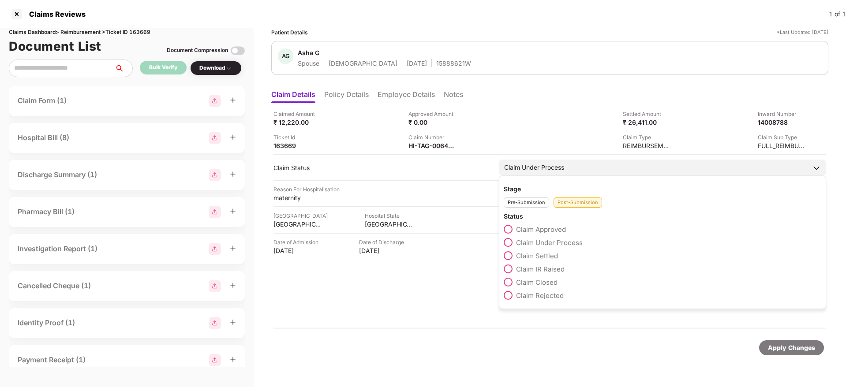
click at [509, 256] on span at bounding box center [508, 256] width 9 height 9
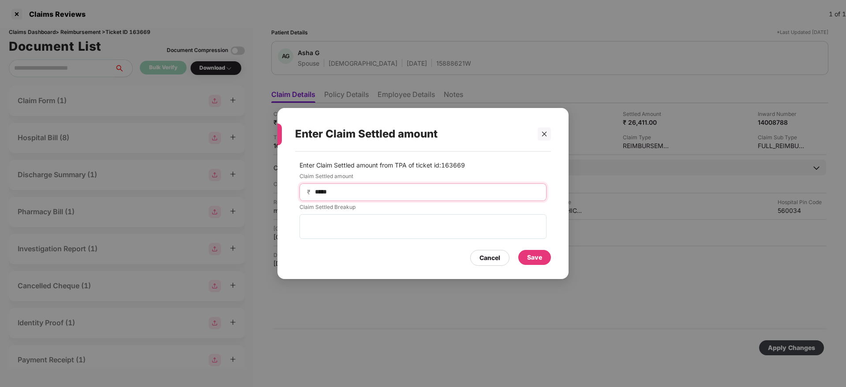
click at [357, 194] on input "*****" at bounding box center [426, 192] width 225 height 9
type input "*"
type input "**"
click at [531, 256] on div "Save" at bounding box center [534, 258] width 15 height 10
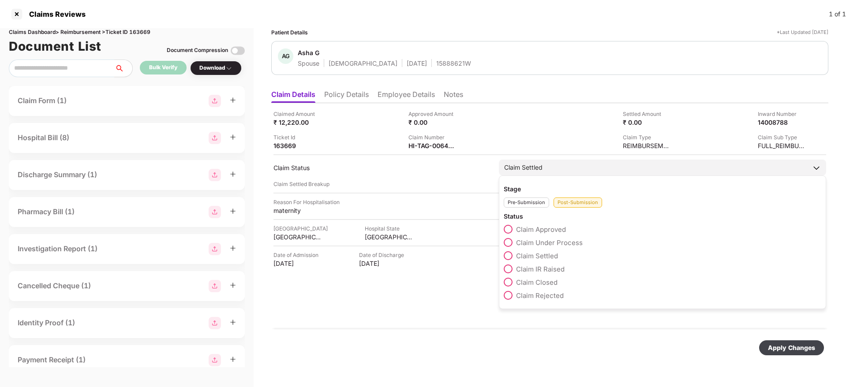
click at [509, 240] on span at bounding box center [508, 242] width 9 height 9
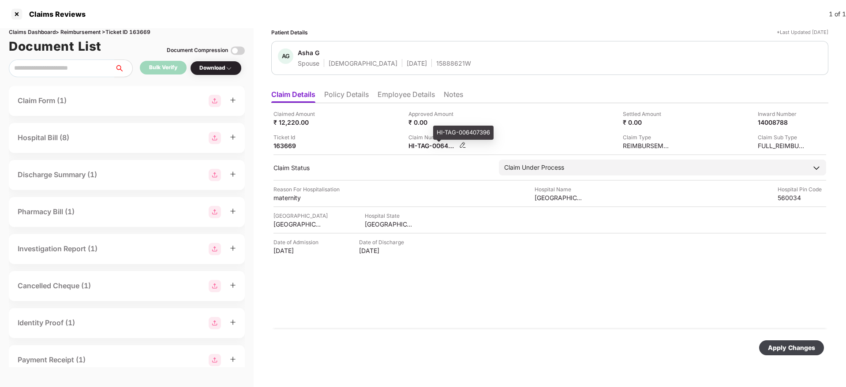
click at [446, 147] on div "HI-TAG-006407396" at bounding box center [433, 146] width 49 height 8
click at [462, 146] on img at bounding box center [462, 145] width 7 height 7
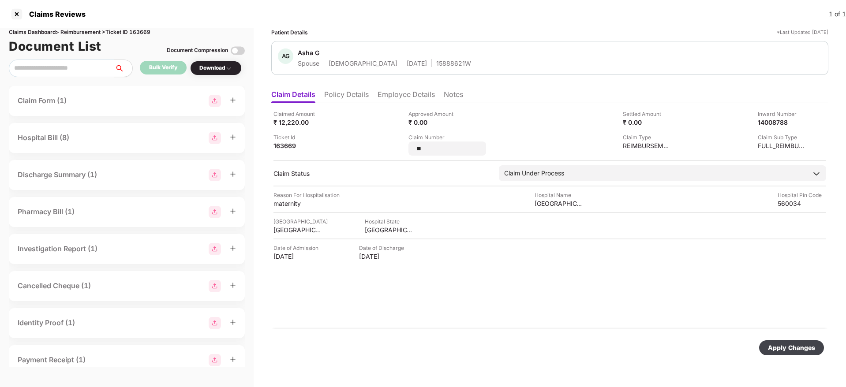
type input "*"
drag, startPoint x: 785, startPoint y: 347, endPoint x: 771, endPoint y: 347, distance: 14.1
click at [785, 348] on div "Apply Changes" at bounding box center [791, 348] width 47 height 10
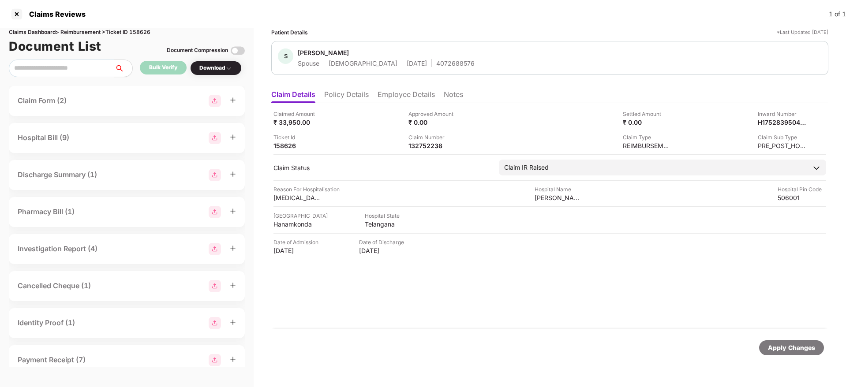
click at [352, 95] on li "Policy Details" at bounding box center [346, 96] width 45 height 13
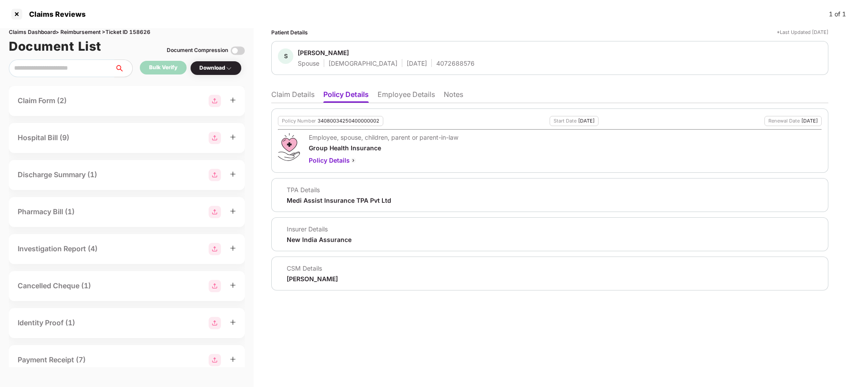
click at [291, 100] on li "Claim Details" at bounding box center [292, 96] width 43 height 13
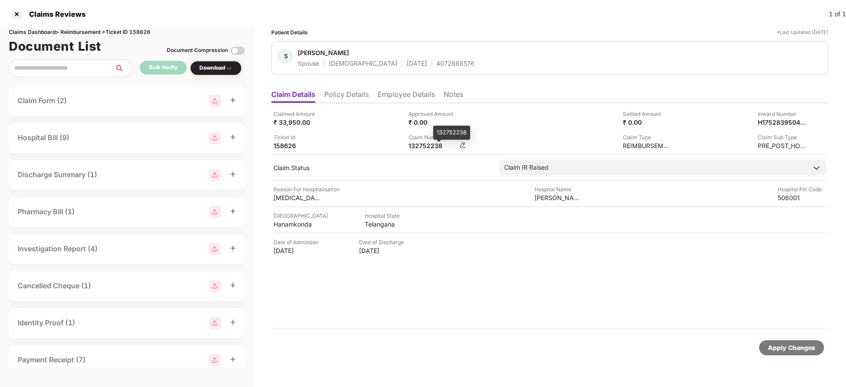
click at [420, 146] on div "132752238" at bounding box center [433, 146] width 49 height 8
copy div "132752238"
click at [427, 150] on div "Claimed Amount ₹ 47,000.00 Approved Amount ₹ 0.00 Settled Amount ₹ 0.00 Inward …" at bounding box center [549, 216] width 557 height 226
click at [428, 150] on div "Claimed Amount ₹ 47,000.00 Approved Amount ₹ 0.00 Settled Amount ₹ 0.00 Inward …" at bounding box center [549, 216] width 557 height 226
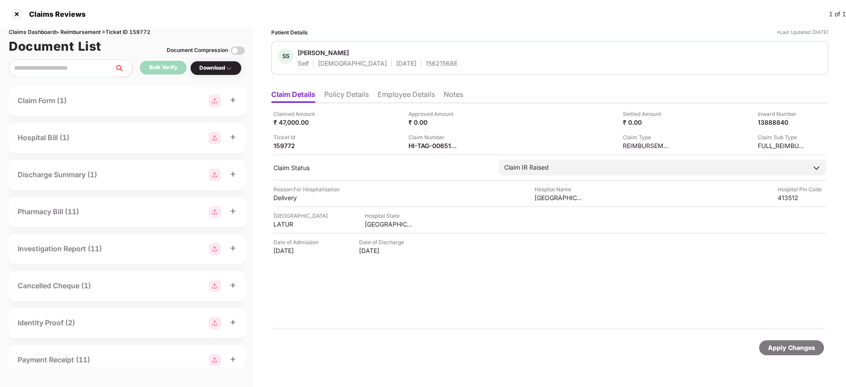
click at [428, 150] on div "Claimed Amount ₹ 47,000.00 Approved Amount ₹ 0.00 Settled Amount ₹ 0.00 Inward …" at bounding box center [549, 216] width 557 height 226
click at [428, 146] on div "HI-TAG-006519977-0" at bounding box center [433, 146] width 49 height 8
copy div
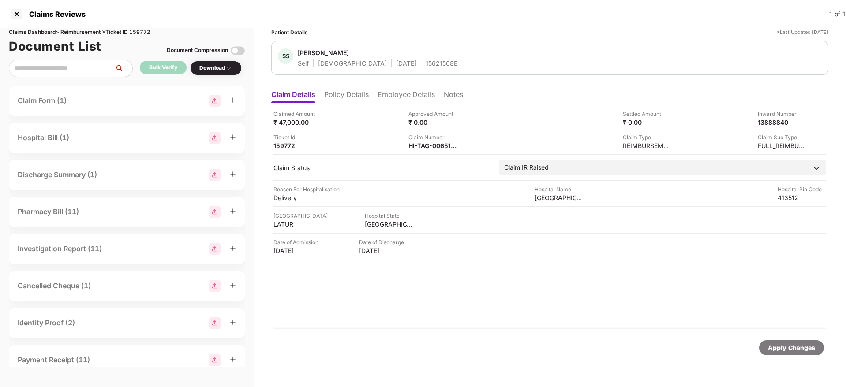
copy div
click at [425, 147] on div "130790581" at bounding box center [433, 146] width 49 height 8
copy div "130790581"
click at [421, 147] on div "133221422" at bounding box center [433, 146] width 49 height 8
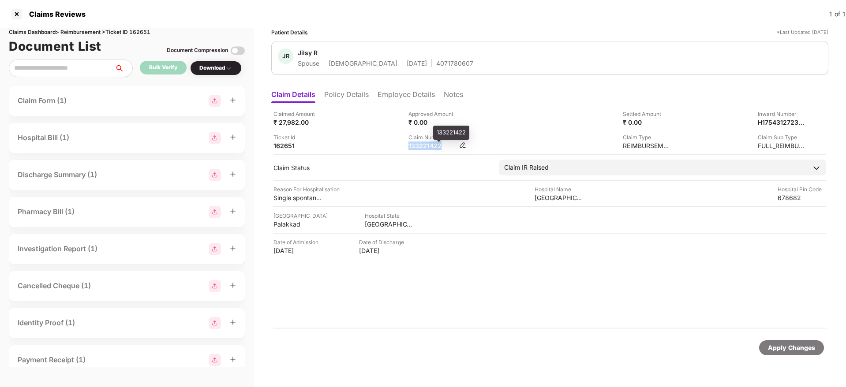
click at [422, 147] on div "133221422" at bounding box center [433, 146] width 49 height 8
copy div "133221422"
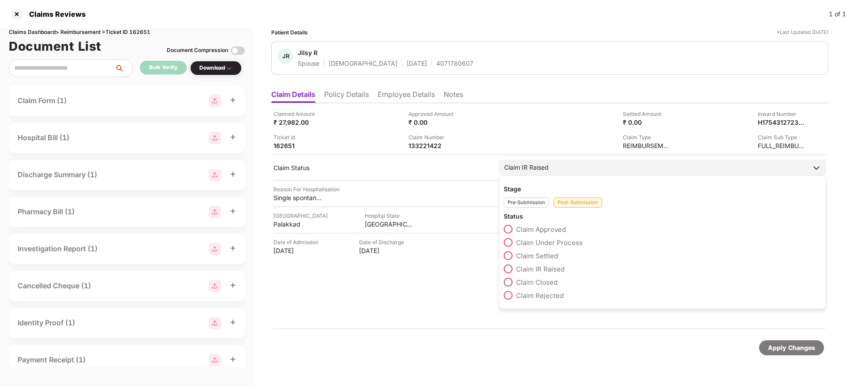
drag, startPoint x: 512, startPoint y: 241, endPoint x: 587, endPoint y: 260, distance: 77.7
click at [511, 242] on span at bounding box center [508, 242] width 9 height 9
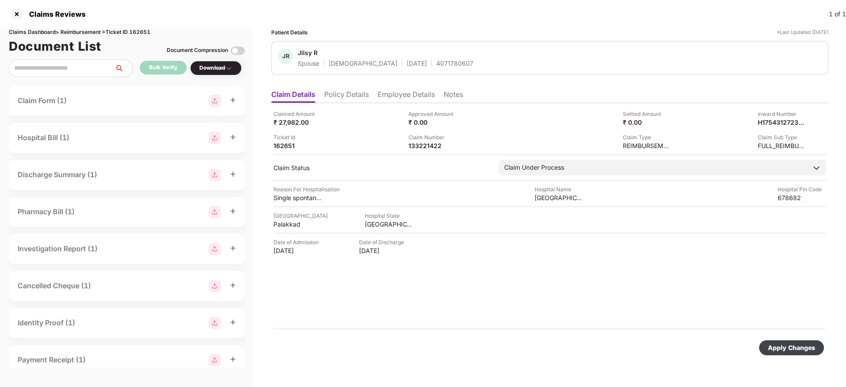
click at [784, 345] on div "Apply Changes" at bounding box center [791, 348] width 47 height 10
click at [350, 98] on li "Policy Details" at bounding box center [346, 96] width 45 height 13
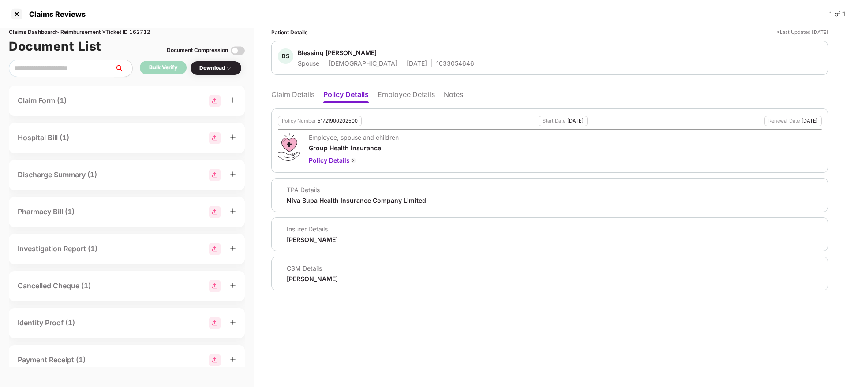
click at [289, 93] on li "Claim Details" at bounding box center [292, 96] width 43 height 13
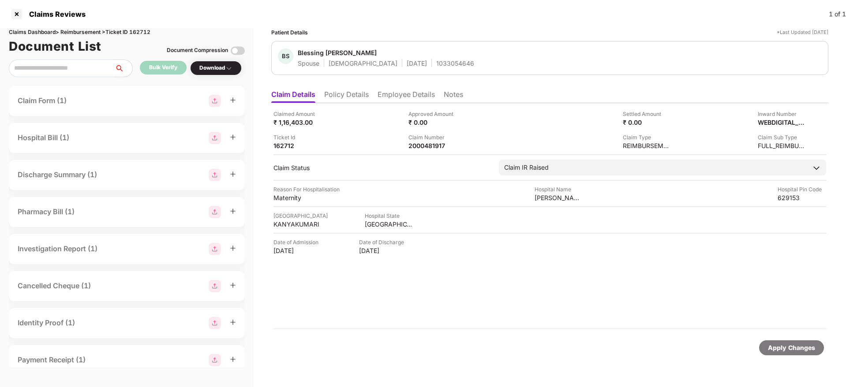
click at [436, 64] on div "1033054646" at bounding box center [455, 63] width 38 height 8
copy div "1033054646"
click at [500, 129] on div "Claimed Amount ₹ 1,16,403.00 Approved Amount ₹ 0.00 Settled Amount ₹ 0.00 Inwar…" at bounding box center [550, 130] width 553 height 40
click at [423, 143] on div "2000481917" at bounding box center [433, 146] width 49 height 8
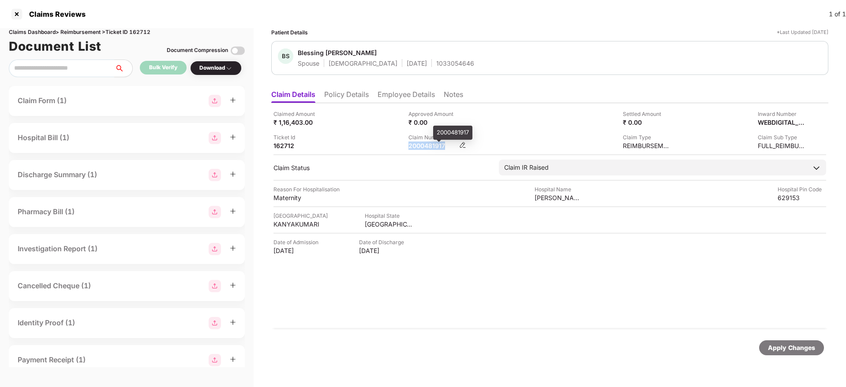
click at [423, 143] on div "2000481917" at bounding box center [433, 146] width 49 height 8
copy div "2000481917"
click at [493, 118] on div "Approved Amount ₹ 0.00" at bounding box center [473, 118] width 128 height 17
click at [418, 94] on li "Employee Details" at bounding box center [406, 96] width 57 height 13
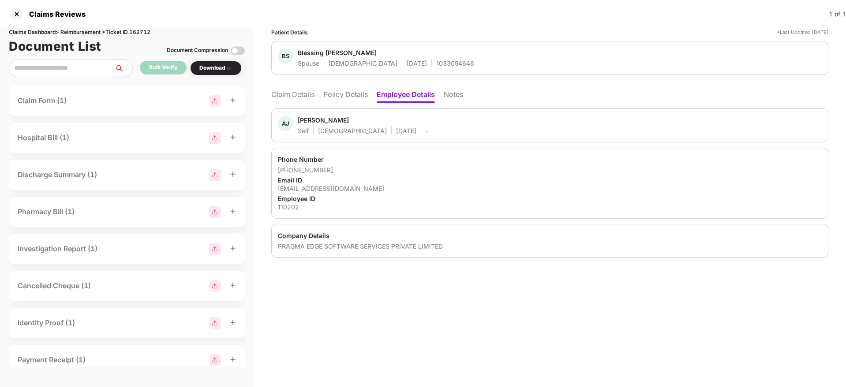
click at [295, 90] on li "Claim Details" at bounding box center [292, 96] width 43 height 13
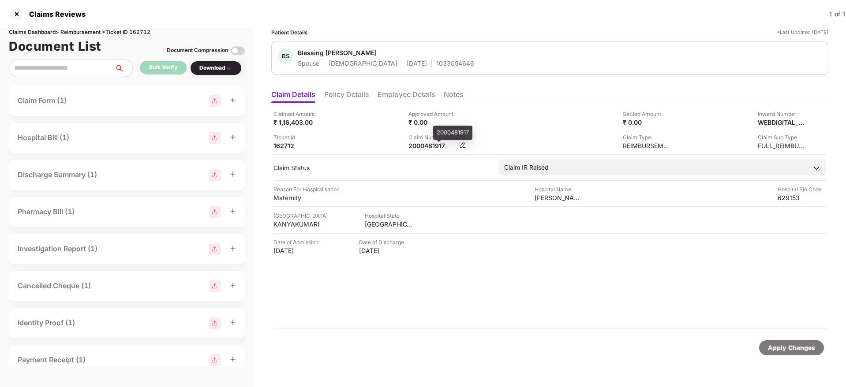
click at [420, 149] on div "2000481917" at bounding box center [433, 146] width 49 height 8
copy div "2000481917"
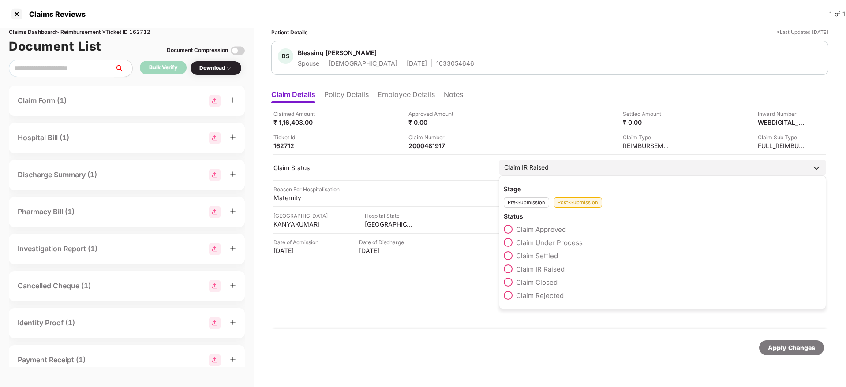
click at [510, 229] on span at bounding box center [508, 229] width 9 height 9
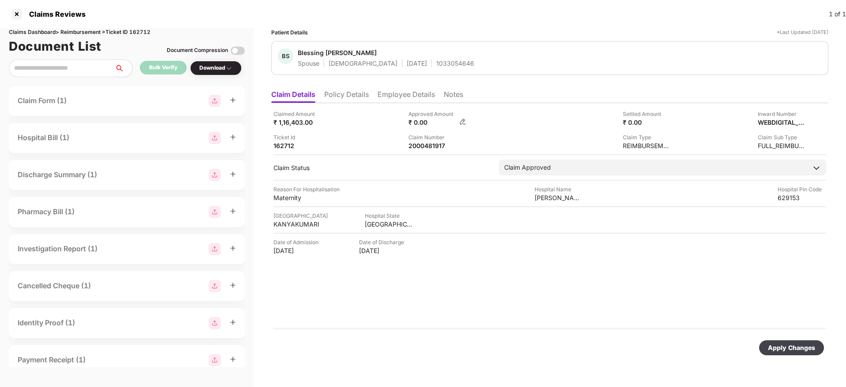
click at [465, 120] on img at bounding box center [462, 121] width 7 height 7
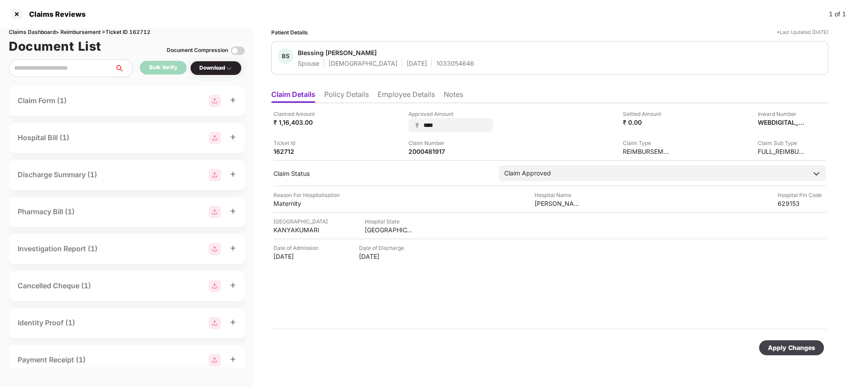
type input "*****"
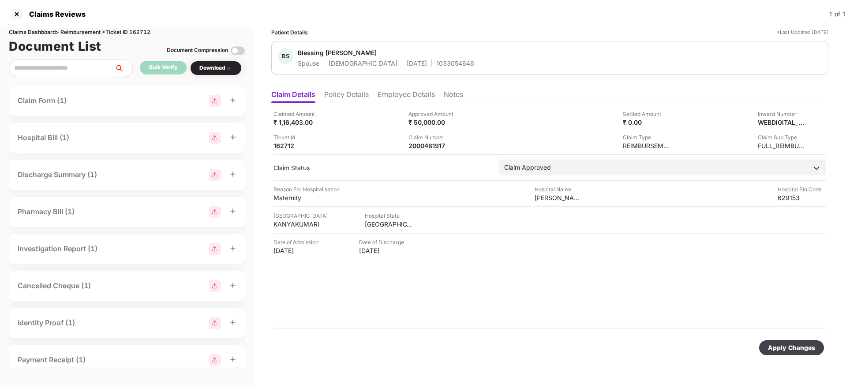
drag, startPoint x: 764, startPoint y: 348, endPoint x: 734, endPoint y: 336, distance: 31.7
click at [764, 348] on div "Apply Changes" at bounding box center [792, 348] width 65 height 15
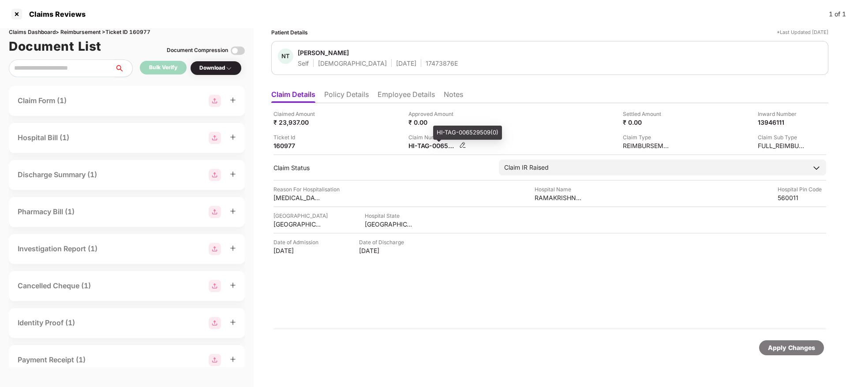
click at [437, 145] on div "HI-TAG-006529509(0)" at bounding box center [433, 146] width 49 height 8
copy div
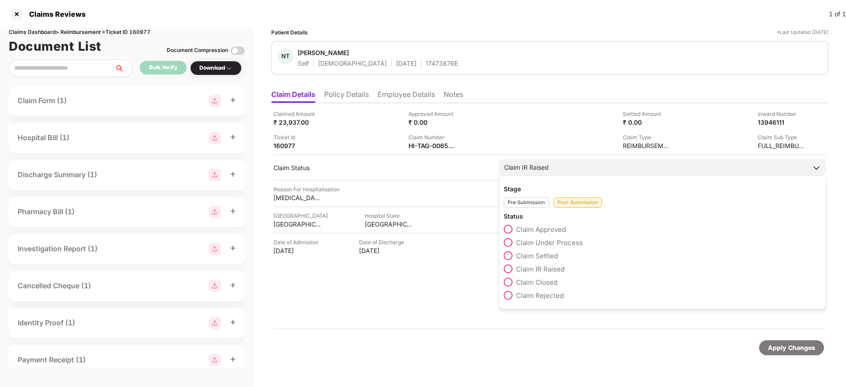
click at [512, 244] on span at bounding box center [508, 242] width 9 height 9
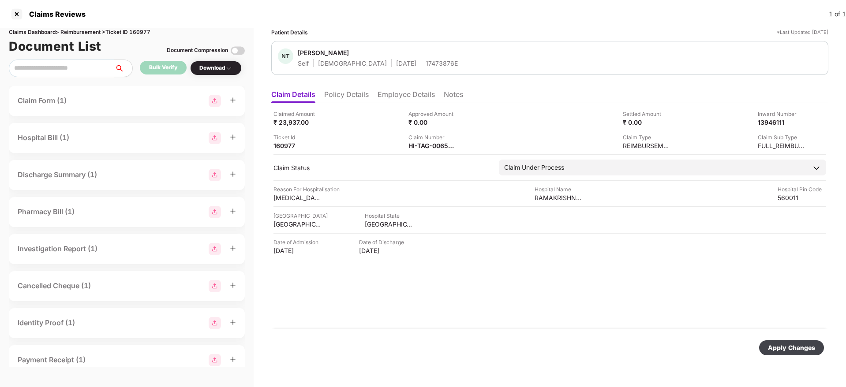
click at [778, 349] on div "Apply Changes" at bounding box center [791, 348] width 47 height 10
click at [438, 142] on span at bounding box center [439, 141] width 4 height 2
click at [435, 145] on div "HI-TAG-006529509(0)" at bounding box center [433, 146] width 49 height 8
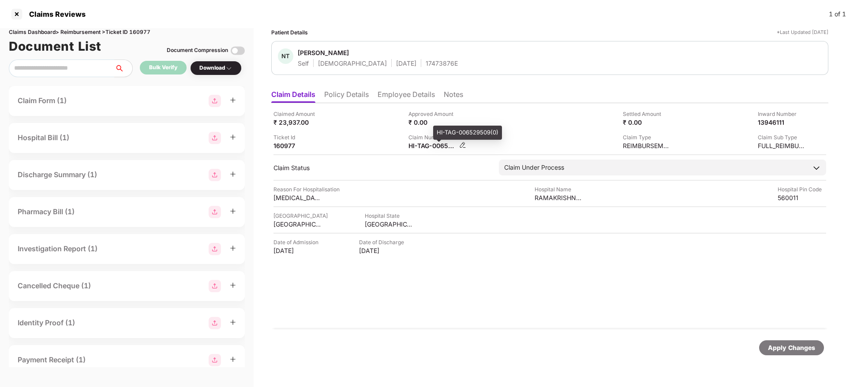
copy div
click at [429, 145] on div "HI-TAG-006549409(0)" at bounding box center [433, 146] width 49 height 8
click at [429, 144] on div "HI-TAG-006549409(0)" at bounding box center [433, 146] width 49 height 8
copy div
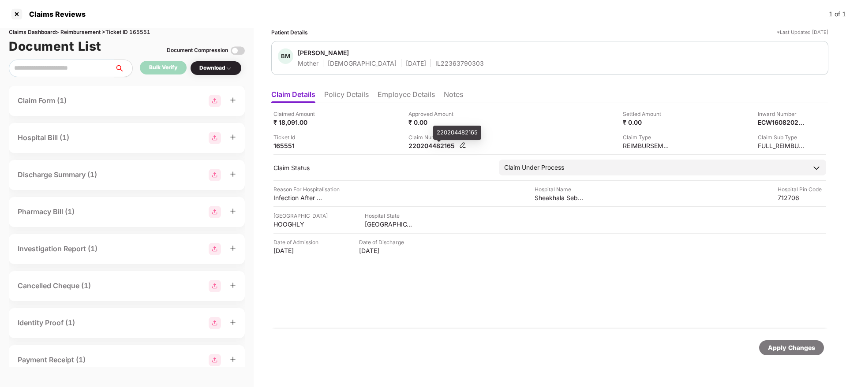
click at [433, 145] on div "220204482165" at bounding box center [433, 146] width 49 height 8
copy div "220204482165"
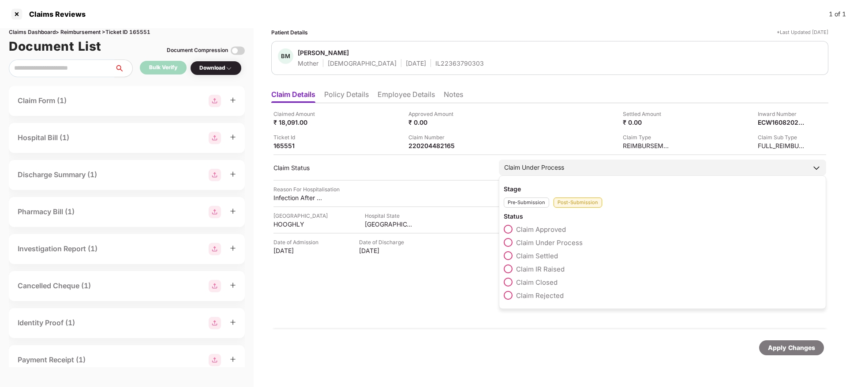
click at [511, 228] on span at bounding box center [508, 229] width 9 height 9
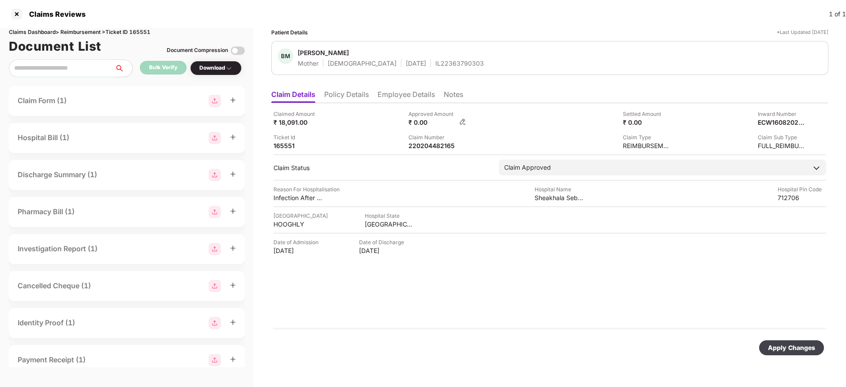
click at [466, 121] on img at bounding box center [462, 121] width 7 height 7
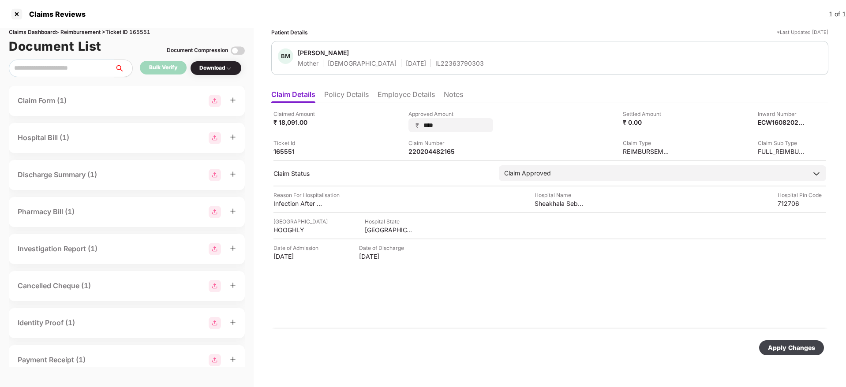
type input "*****"
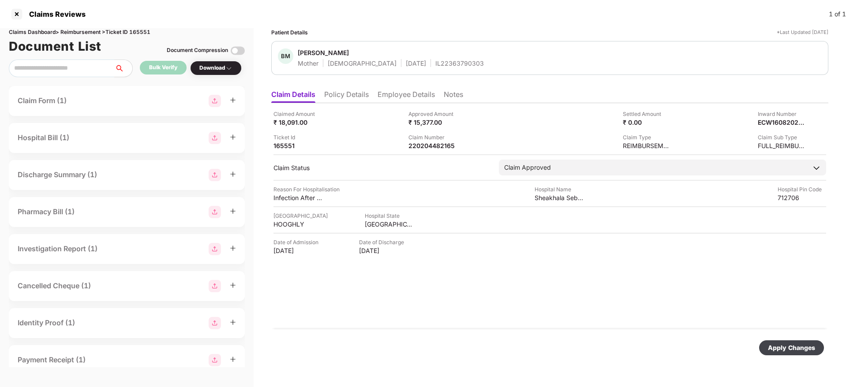
click at [795, 346] on div "Apply Changes" at bounding box center [791, 348] width 47 height 10
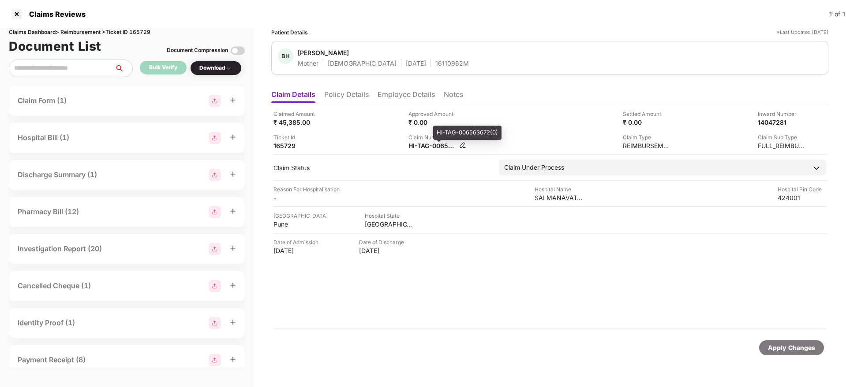
click at [417, 143] on div "HI-TAG-006563672(0)" at bounding box center [433, 146] width 49 height 8
copy div
click at [356, 143] on div "Ticket Id 165729" at bounding box center [338, 141] width 128 height 17
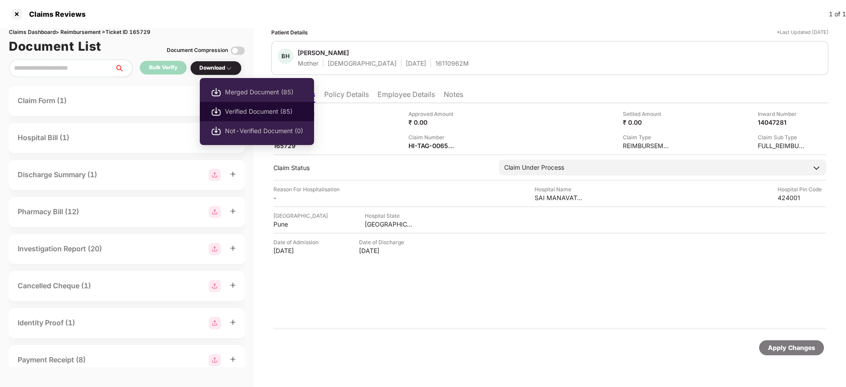
click at [249, 108] on span "Verified Document (85)" at bounding box center [264, 112] width 78 height 10
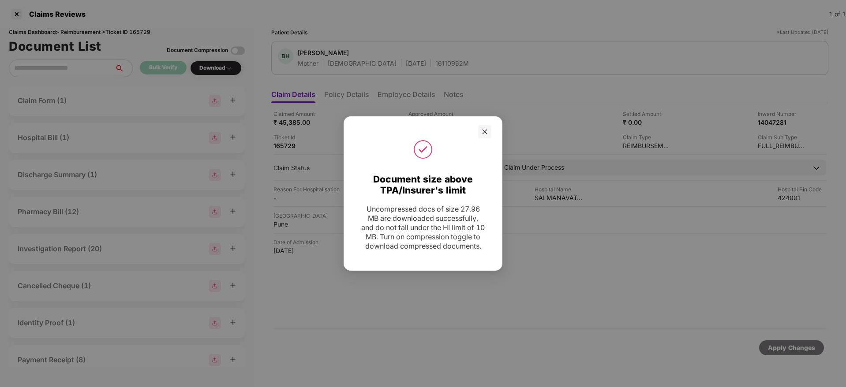
click at [485, 129] on icon "close" at bounding box center [485, 132] width 6 height 6
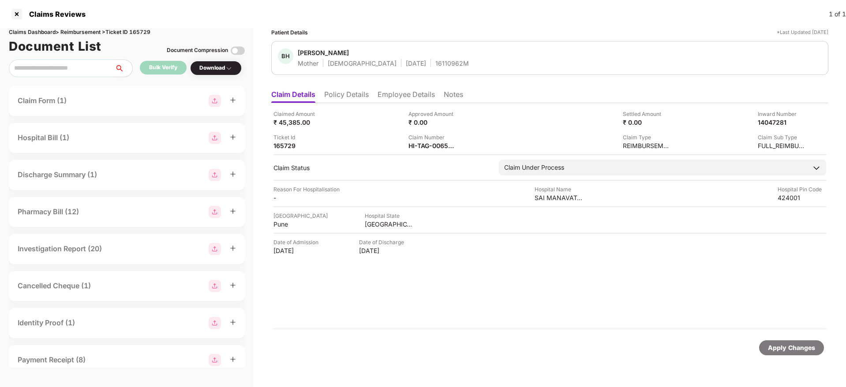
click at [423, 97] on li "Employee Details" at bounding box center [406, 96] width 57 height 13
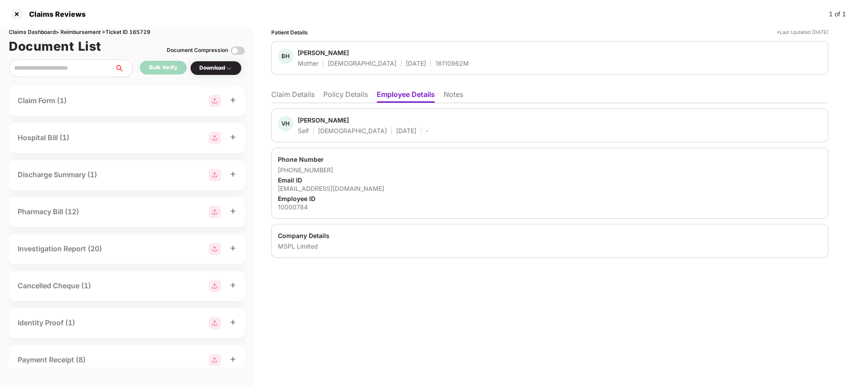
click at [332, 184] on div "vijay.d@mspllimited.com" at bounding box center [550, 188] width 544 height 8
click at [332, 184] on div "Email ID" at bounding box center [550, 180] width 544 height 8
click at [324, 188] on div "vijay.d@mspllimited.com" at bounding box center [550, 188] width 544 height 8
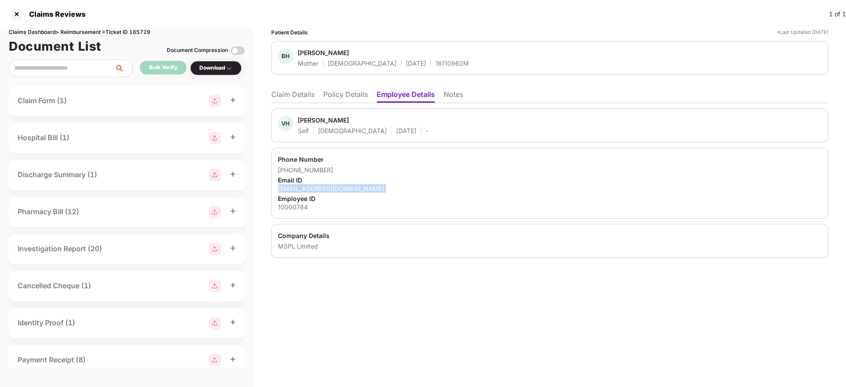
click at [324, 189] on div "vijay.d@mspllimited.com" at bounding box center [550, 188] width 544 height 8
copy div "vijay.d@mspllimited.com"
click at [298, 96] on li "Claim Details" at bounding box center [292, 96] width 43 height 13
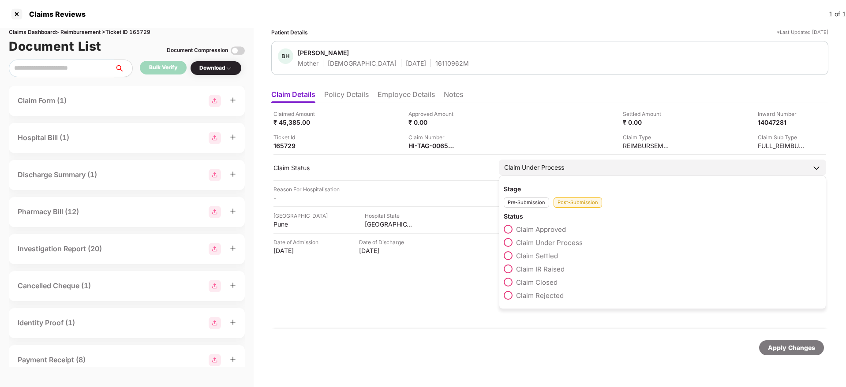
drag, startPoint x: 509, startPoint y: 267, endPoint x: 536, endPoint y: 281, distance: 30.4
click at [509, 267] on span at bounding box center [508, 269] width 9 height 9
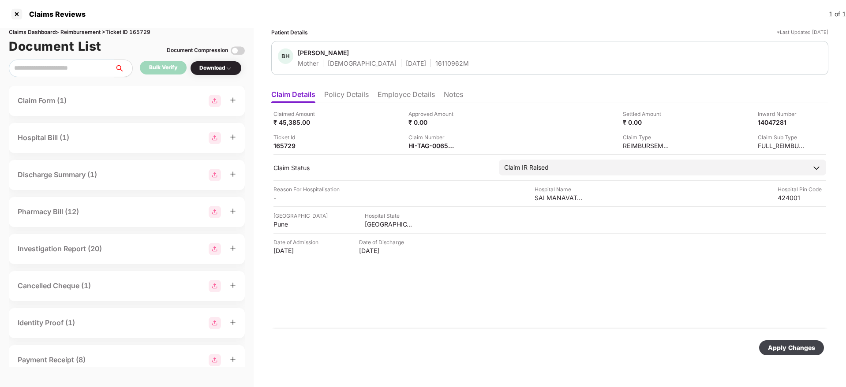
click at [798, 342] on div "Apply Changes" at bounding box center [792, 348] width 65 height 15
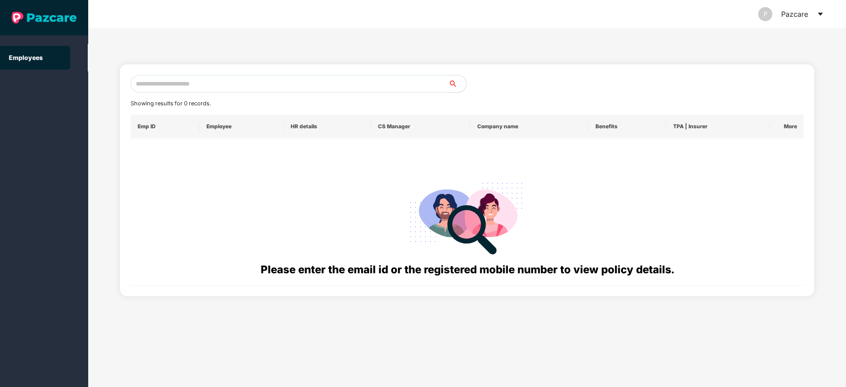
click at [167, 87] on input "text" at bounding box center [290, 84] width 318 height 18
paste input "**********"
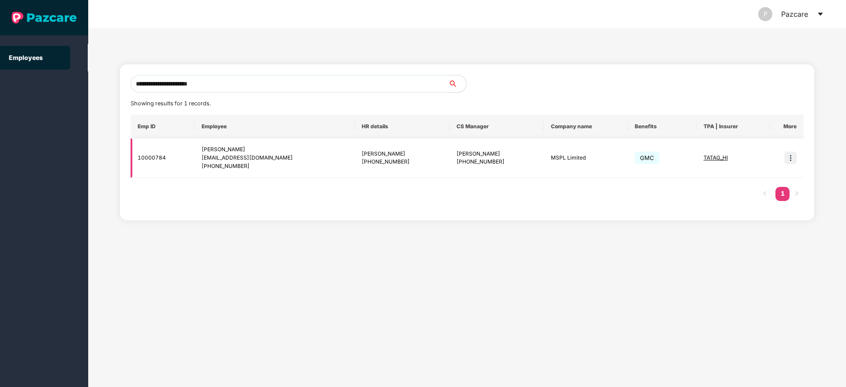
type input "**********"
click at [789, 159] on img at bounding box center [791, 158] width 12 height 12
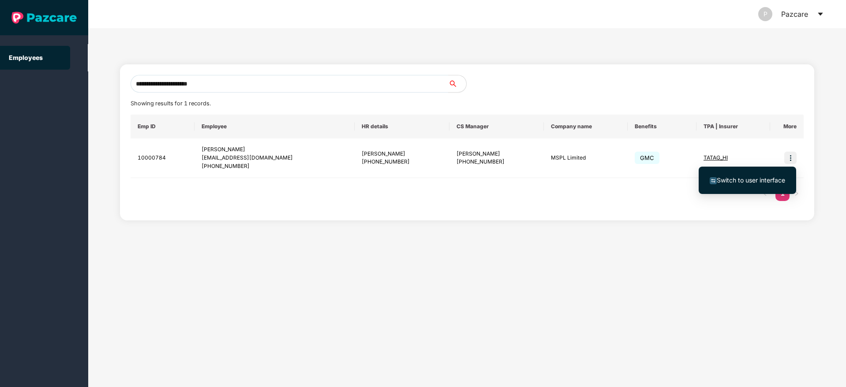
click at [734, 184] on span "Switch to user interface" at bounding box center [751, 181] width 68 height 8
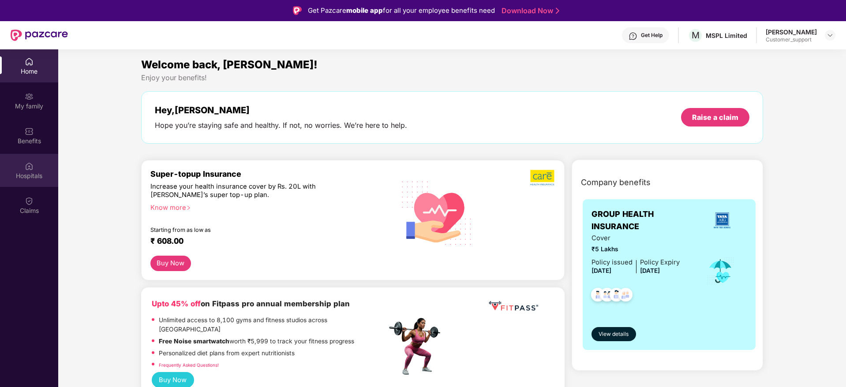
click at [26, 174] on div "Hospitals" at bounding box center [29, 176] width 58 height 9
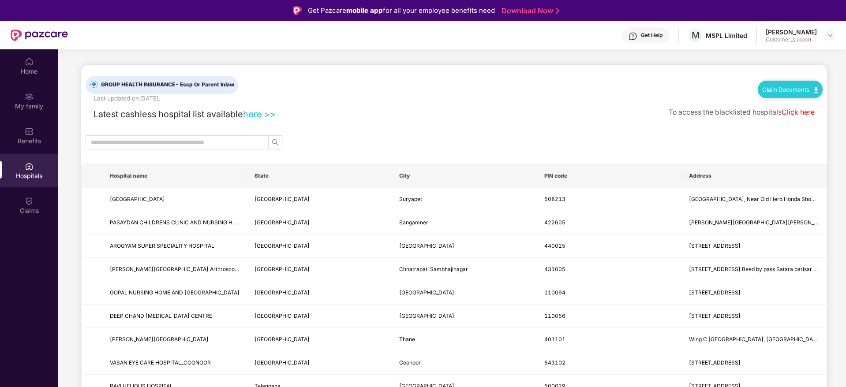
click at [772, 92] on link "Claim Documents" at bounding box center [791, 89] width 56 height 7
click at [779, 107] on link "Claim Form" at bounding box center [793, 105] width 57 height 19
